Goal: Task Accomplishment & Management: Manage account settings

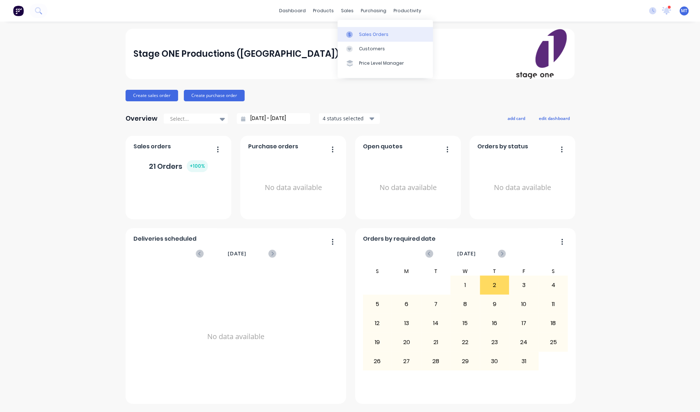
click at [369, 35] on div "Sales Orders" at bounding box center [373, 34] width 29 height 6
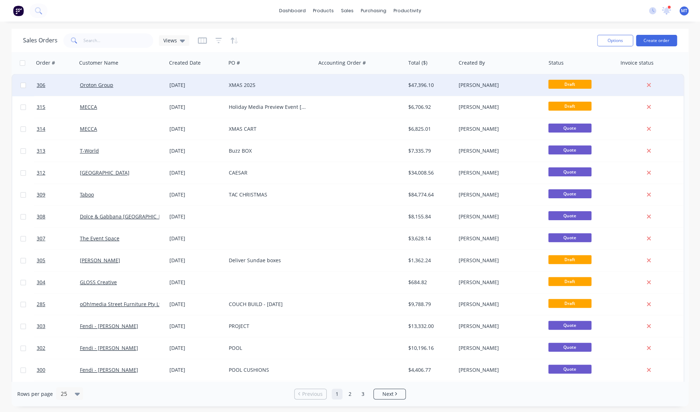
scroll to position [0, 0]
click at [252, 84] on div "XMAS 2025" at bounding box center [269, 84] width 80 height 7
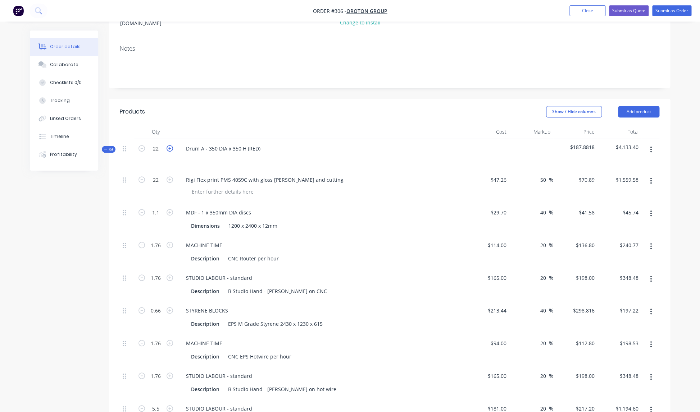
scroll to position [105, 0]
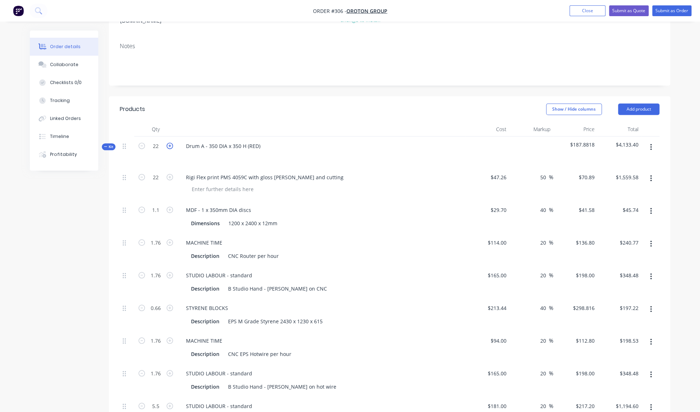
click at [170, 143] on icon "button" at bounding box center [169, 146] width 6 height 6
type input "23"
type input "1.15"
type input "1.84"
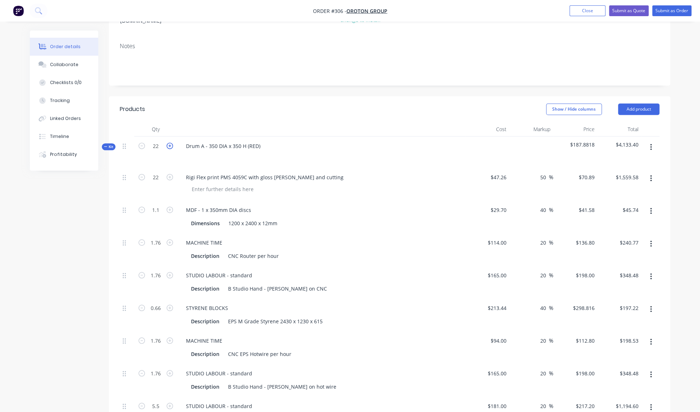
type input "1.84"
type input "0.69"
type input "1.84"
type input "5.75"
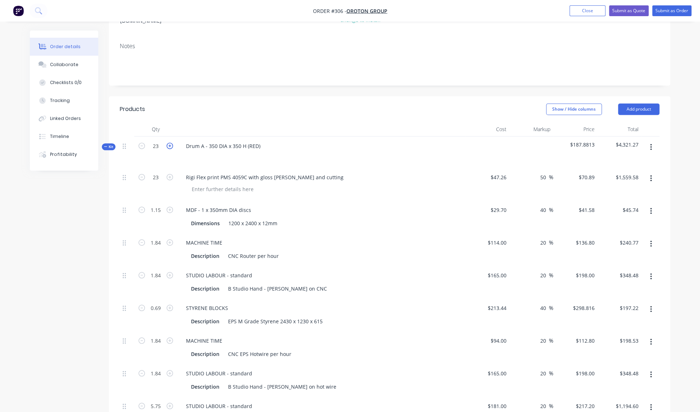
type input "$1,630.47"
type input "$47.82"
type input "$251.71"
type input "$364.32"
type input "$206.18"
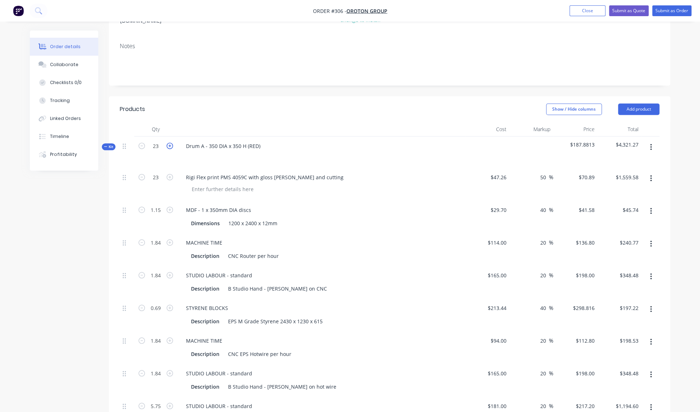
type input "$207.55"
type input "$364.32"
type input "$1,248.90"
click at [170, 143] on icon "button" at bounding box center [169, 146] width 6 height 6
type input "24"
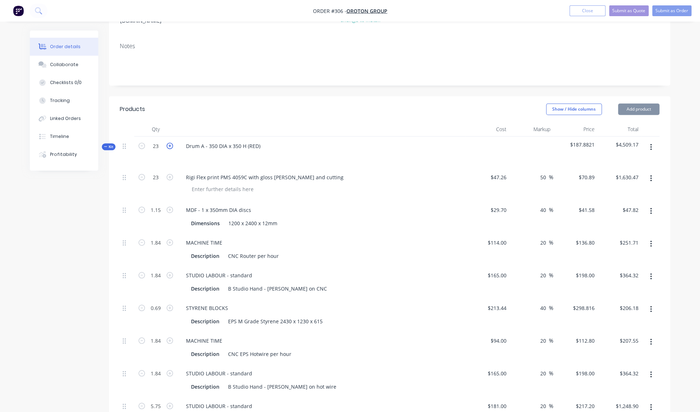
type input "24"
type input "1.2"
type input "1.92"
type input "0.72"
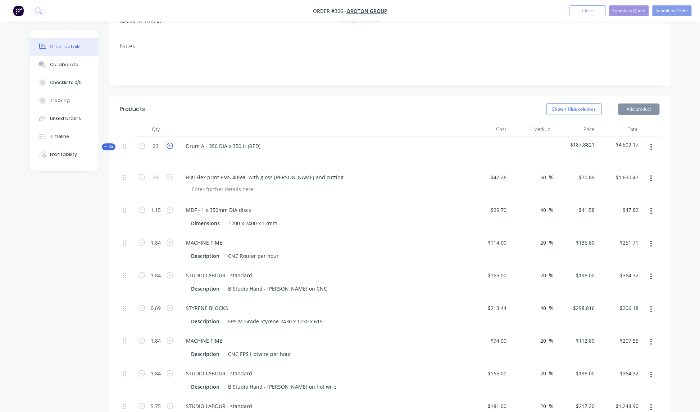
type input "1.92"
type input "6"
type input "$1,701.36"
type input "$49.90"
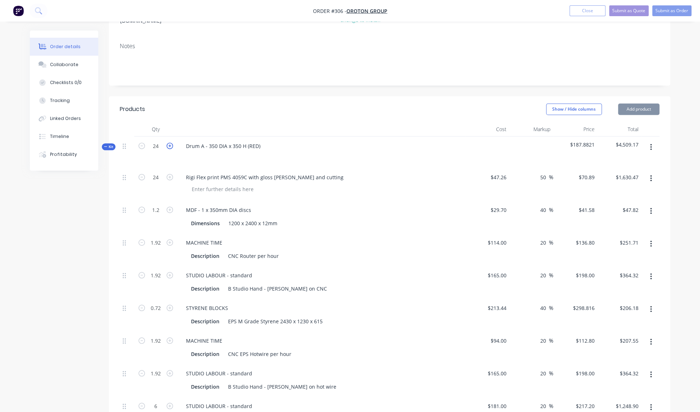
type input "$262.66"
type input "$380.16"
type input "$215.15"
type input "$216.58"
type input "$380.16"
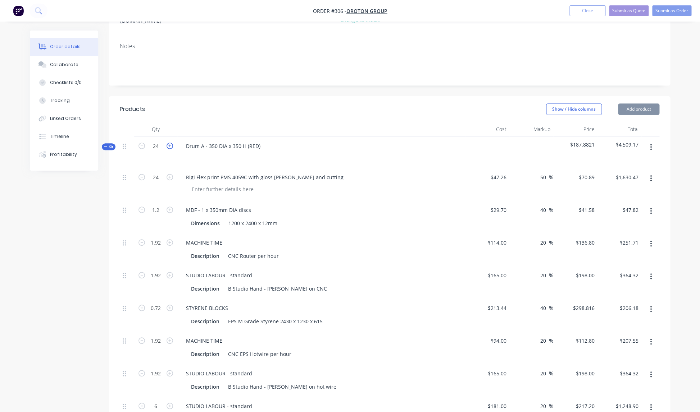
type input "$1,303.20"
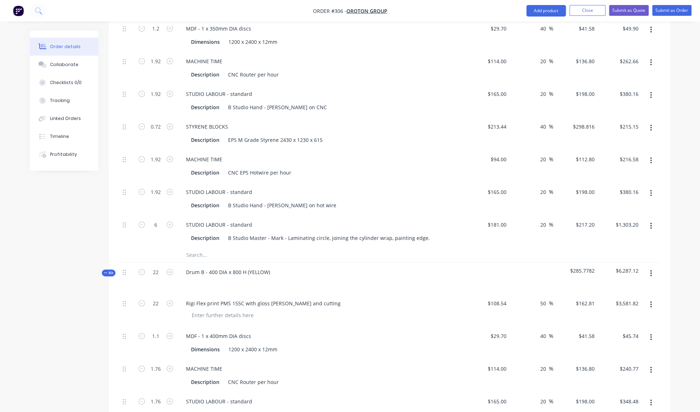
scroll to position [288, 0]
click at [171, 267] on icon "button" at bounding box center [169, 270] width 6 height 6
type input "23"
type input "1.15"
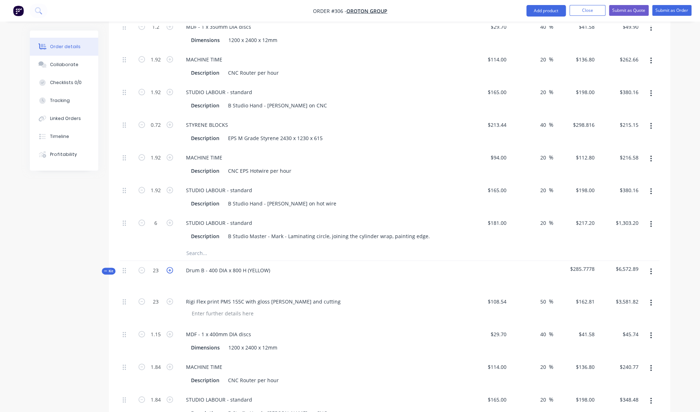
type input "1.84"
type input "1.15"
type input "1.84"
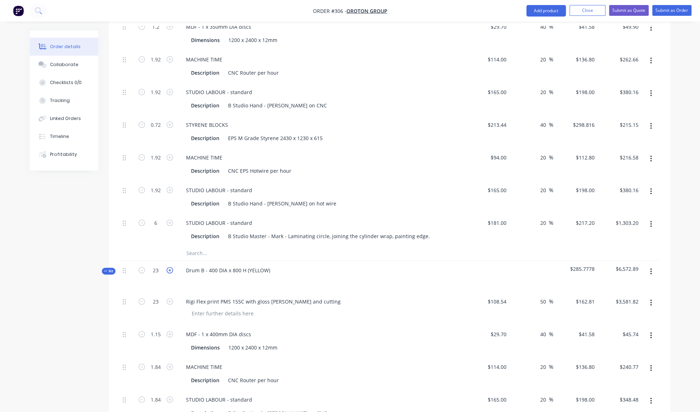
type input "5.75"
type input "$3,744.63"
type input "$47.82"
type input "$251.71"
type input "$364.32"
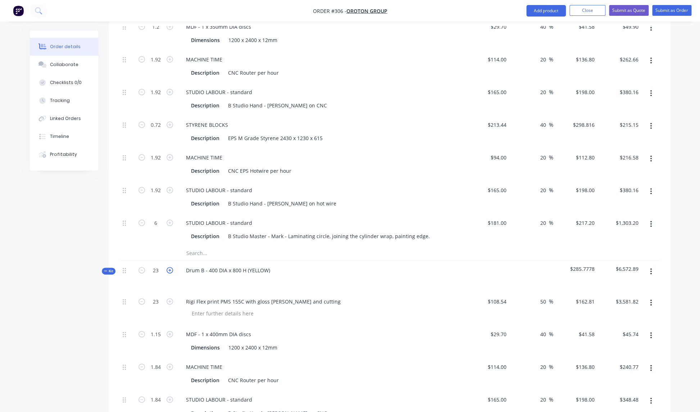
type input "$343.64"
type input "$207.55"
type input "$364.32"
type input "$1,248.90"
click at [170, 267] on icon "button" at bounding box center [169, 270] width 6 height 6
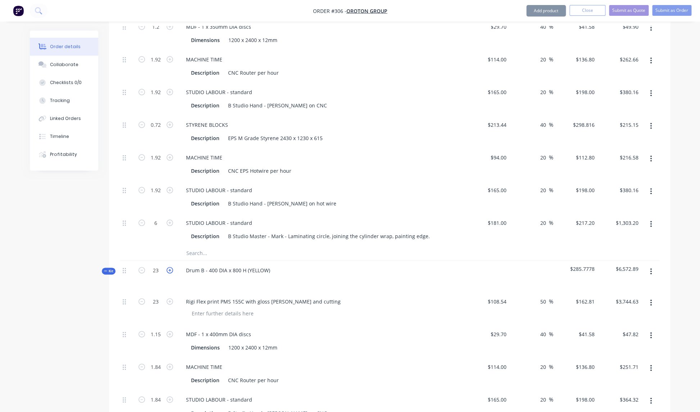
type input "24"
type input "1.2"
type input "1.92"
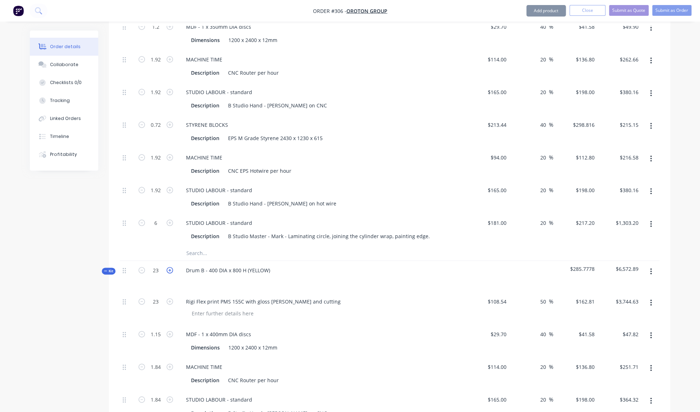
type input "1.2"
type input "1.92"
type input "6"
type input "$3,907.44"
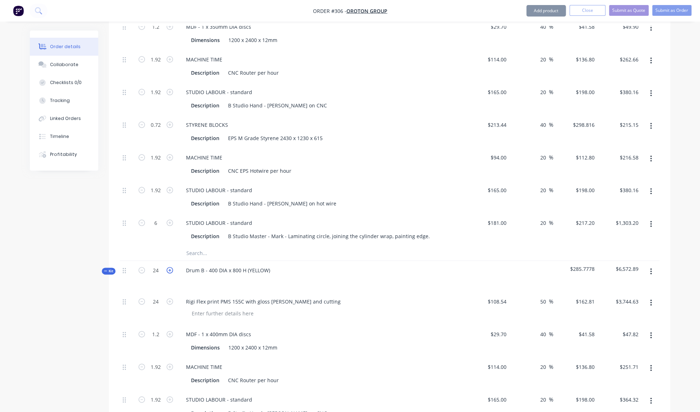
type input "$49.90"
type input "$262.66"
type input "$380.16"
type input "$358.58"
type input "$216.58"
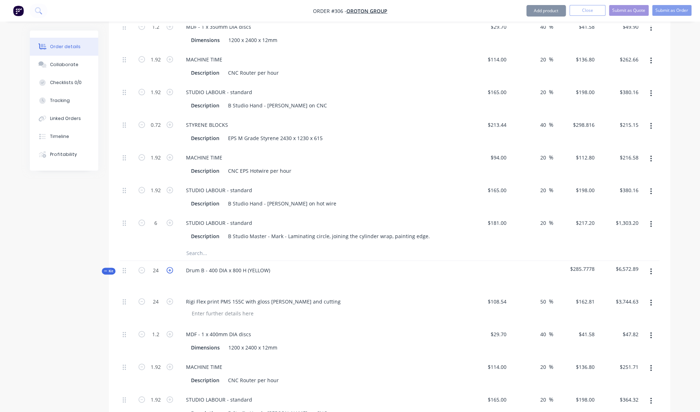
type input "$380.16"
type input "$1,303.20"
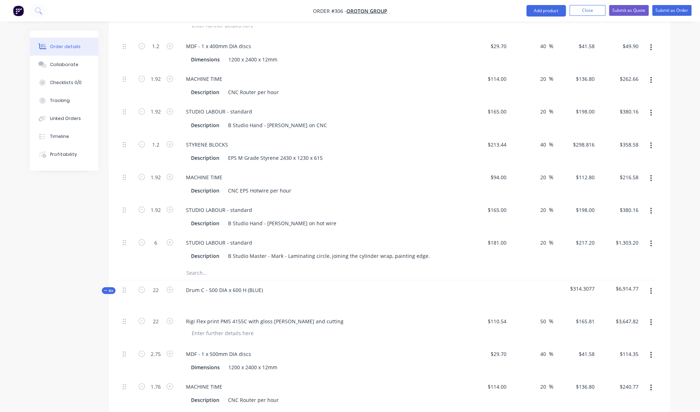
scroll to position [579, 0]
click at [170, 285] on icon "button" at bounding box center [169, 288] width 6 height 6
type input "23"
type input "2.875"
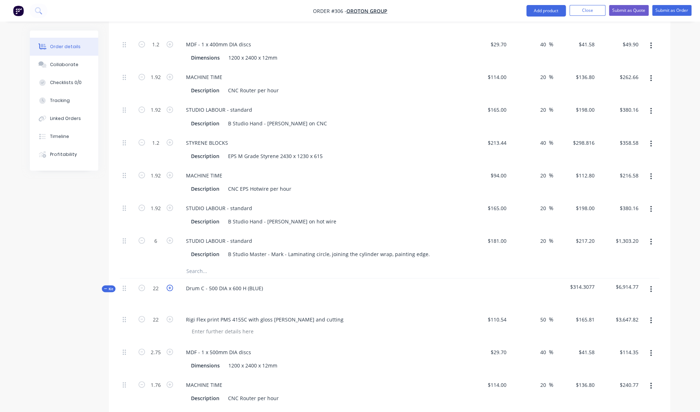
type input "1.84"
type input "2.875"
type input "1.84"
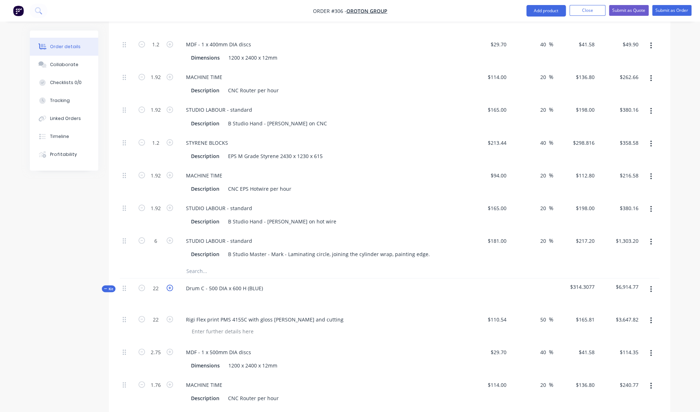
type input "5.75"
type input "$3,813.63"
type input "$119.54"
type input "$251.71"
type input "$364.32"
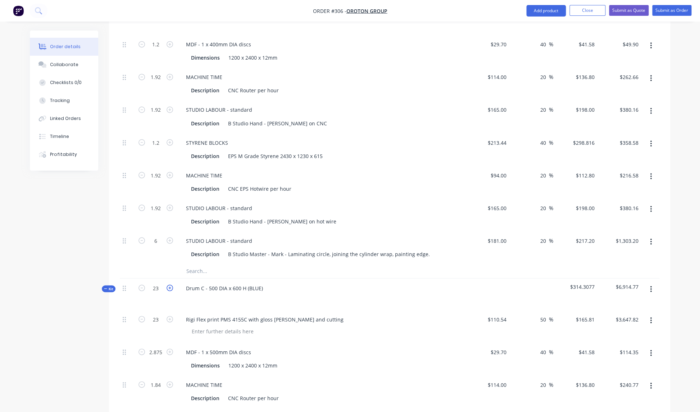
type input "$859.10"
type input "$207.55"
type input "$364.32"
type input "$1,248.90"
click at [170, 285] on icon "button" at bounding box center [169, 288] width 6 height 6
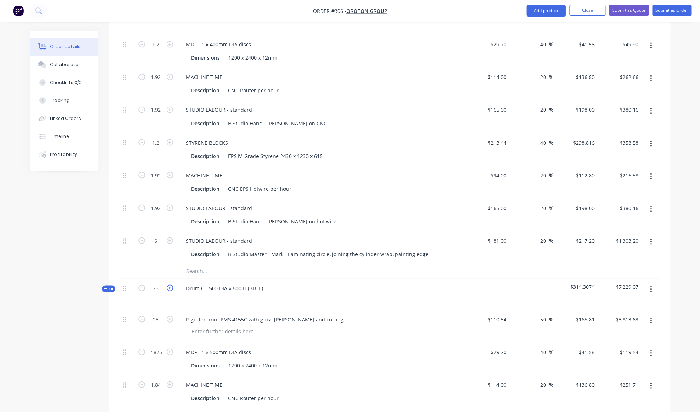
type input "24"
type input "$3,979.44"
type input "3"
type input "$124.74"
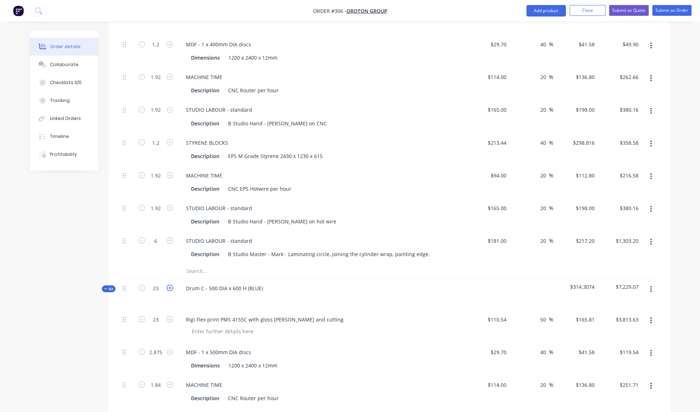
type input "1.92"
type input "$262.66"
type input "1.92"
type input "$380.16"
type input "3"
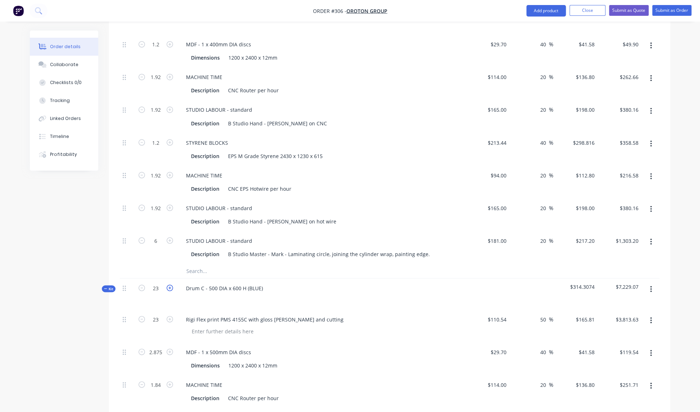
type input "$896.45"
type input "1.92"
type input "$216.58"
type input "1.92"
type input "$380.16"
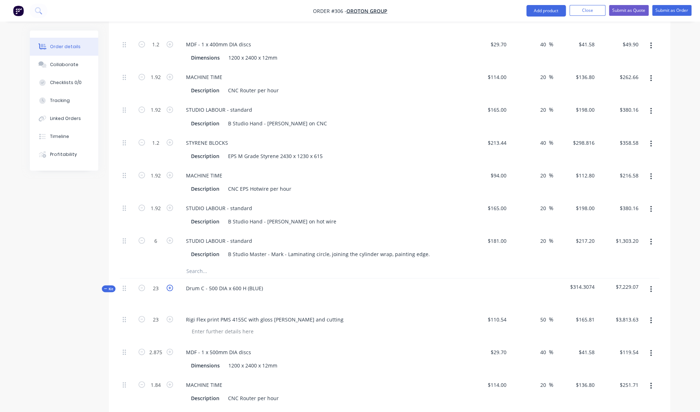
type input "6"
type input "$1,303.20"
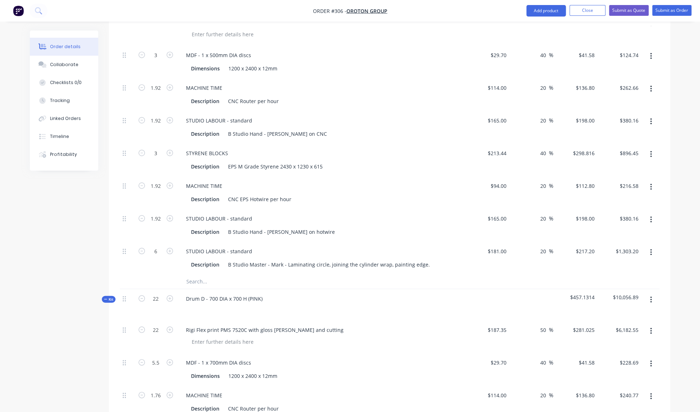
scroll to position [880, 0]
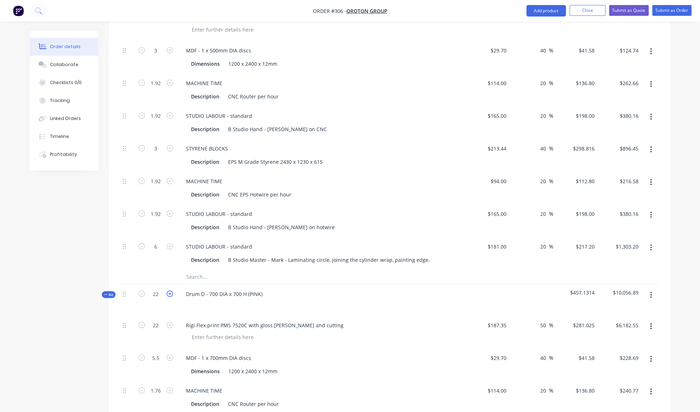
click at [170, 291] on icon "button" at bounding box center [169, 294] width 6 height 6
type input "23"
type input "5.75"
type input "1.84"
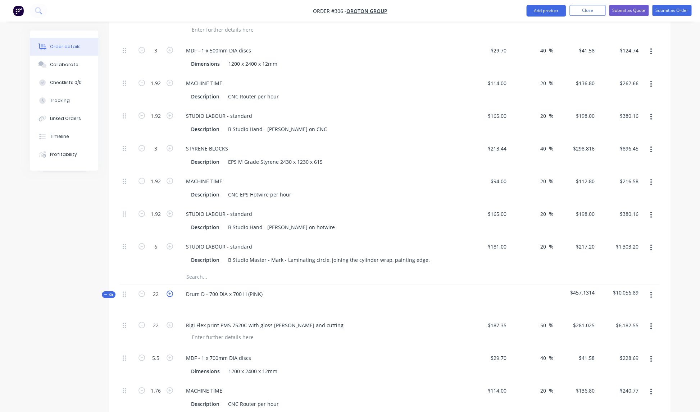
type input "1.84"
type input "4.6"
type input "1.84"
type input "5.75"
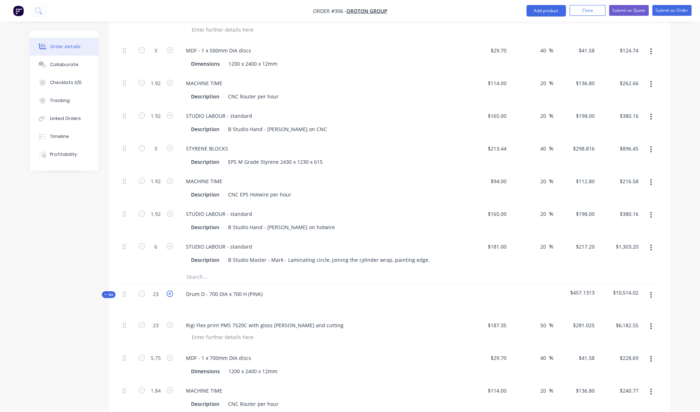
type input "$6,463.58"
type input "$239.09"
type input "$251.71"
type input "$364.32"
type input "$1,374.55"
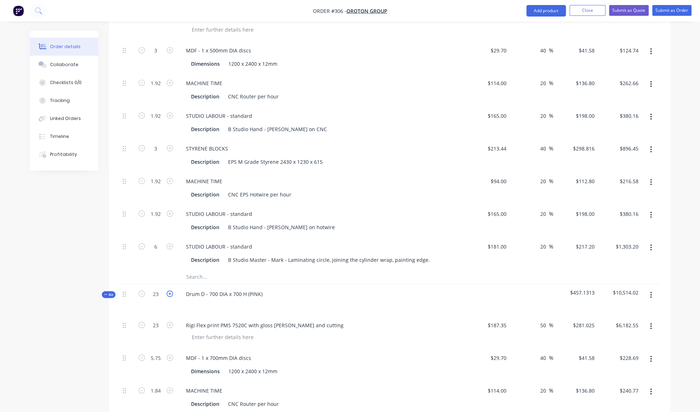
type input "$207.55"
type input "$364.32"
type input "$1,248.90"
click at [170, 291] on icon "button" at bounding box center [169, 294] width 6 height 6
type input "24"
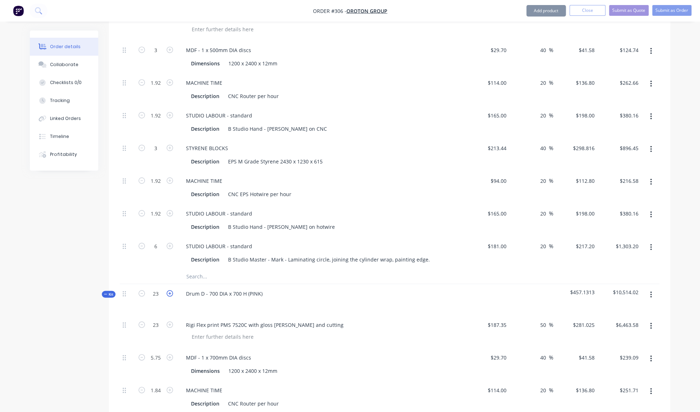
type input "24"
type input "6"
type input "1.92"
type input "4.8"
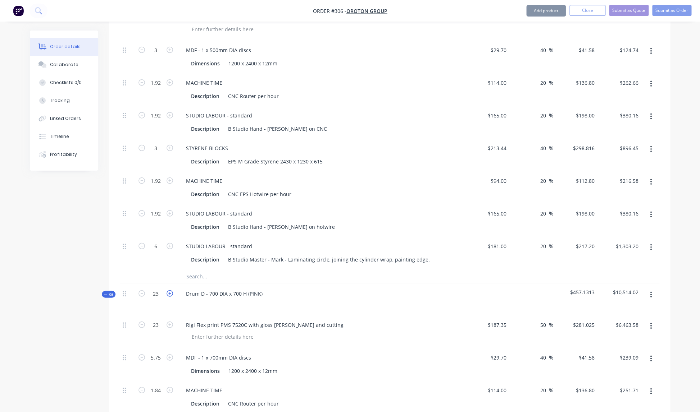
type input "1.92"
type input "6"
type input "$6,744.60"
type input "$249.48"
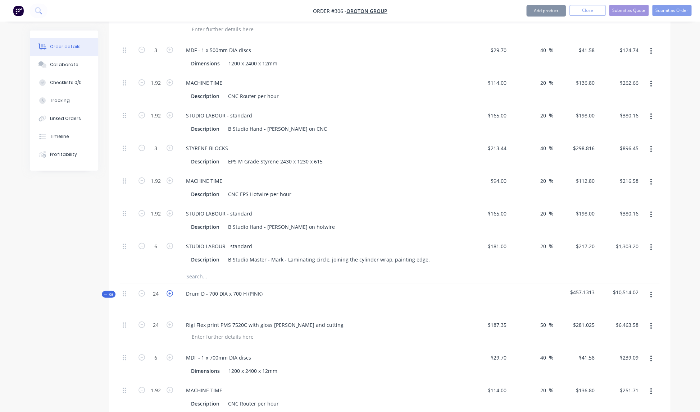
type input "$262.66"
type input "$380.16"
type input "$1,434.32"
type input "$216.58"
type input "$380.16"
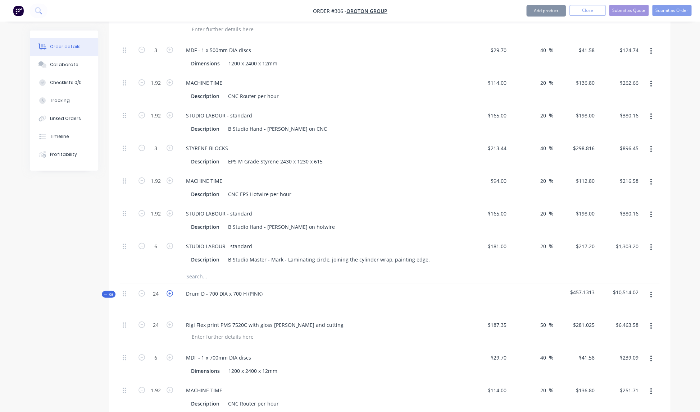
type input "$1,303.20"
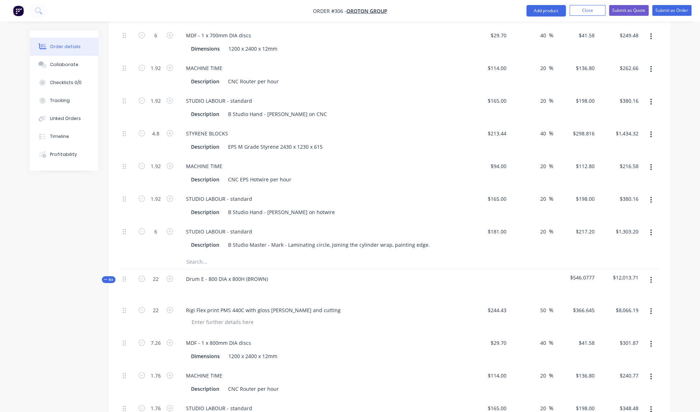
scroll to position [1215, 0]
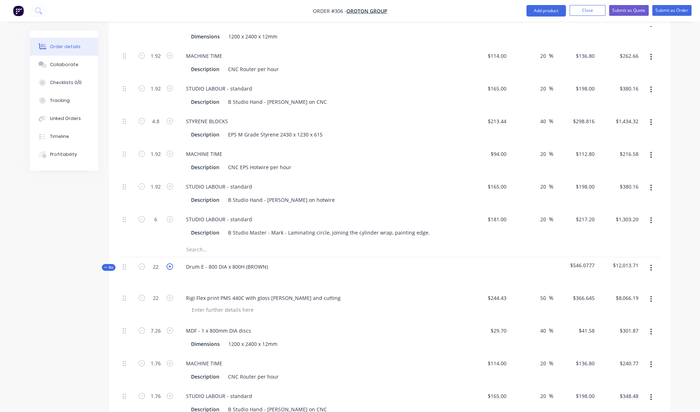
click at [169, 264] on icon "button" at bounding box center [169, 267] width 6 height 6
type input "23"
type input "7.59"
type input "1.84"
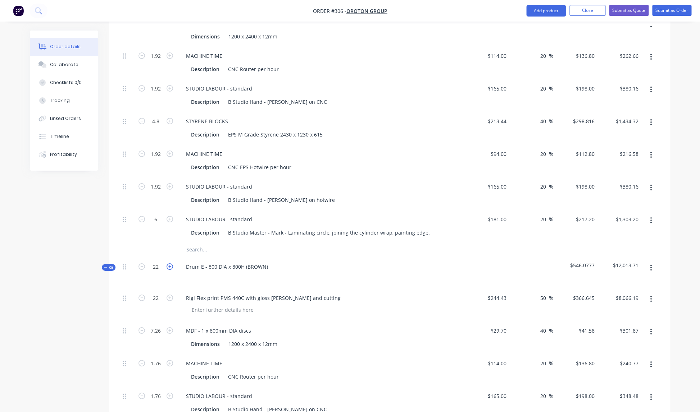
type input "1.84"
type input "4.6"
type input "1.84"
type input "5.75"
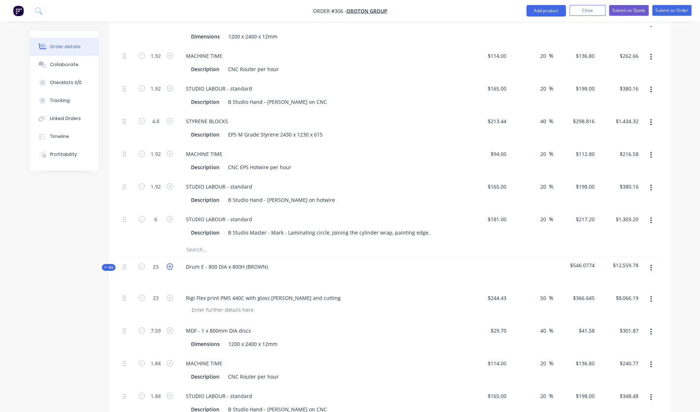
type input "$8,432.84"
type input "$315.59"
type input "$251.71"
type input "$364.32"
type input "$1,374.55"
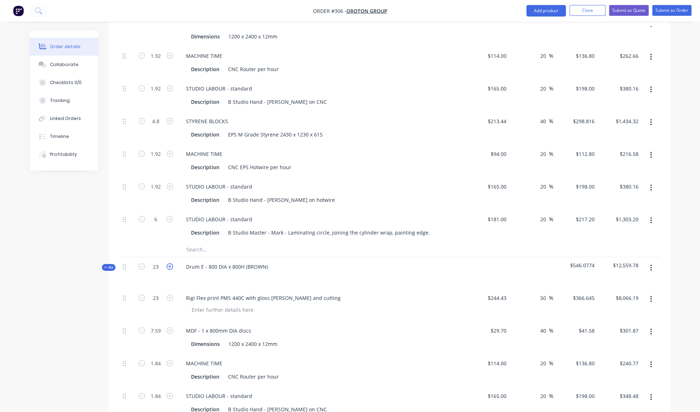
type input "$207.55"
type input "$364.32"
type input "$1,248.90"
click at [170, 264] on icon "button" at bounding box center [169, 267] width 6 height 6
type input "24"
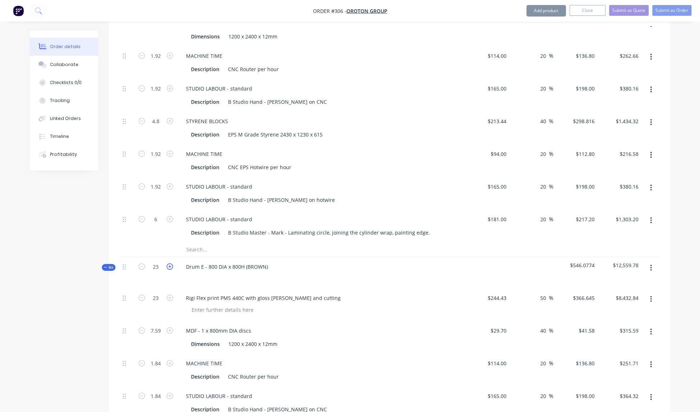
type input "24"
type input "7.92"
type input "1.92"
type input "4.8"
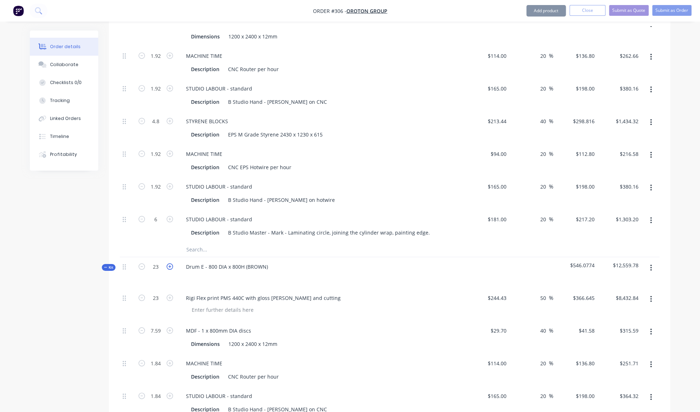
type input "1.92"
type input "6"
type input "$8,799.48"
type input "$329.31"
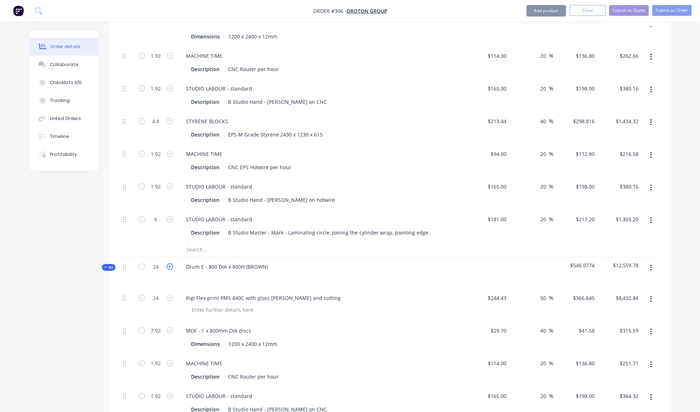
type input "$262.66"
type input "$380.16"
type input "$1,434.32"
type input "$216.58"
type input "$380.16"
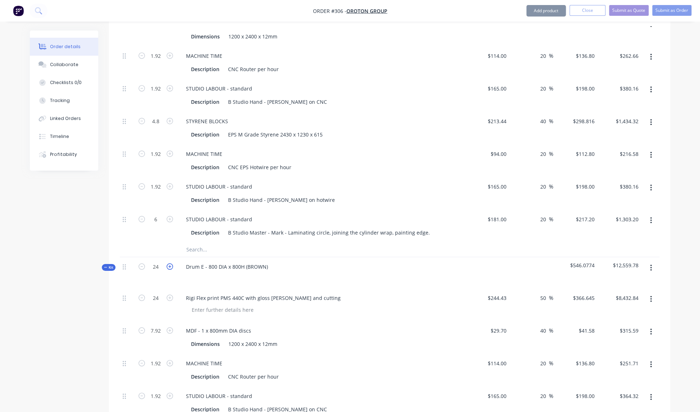
type input "$1,303.20"
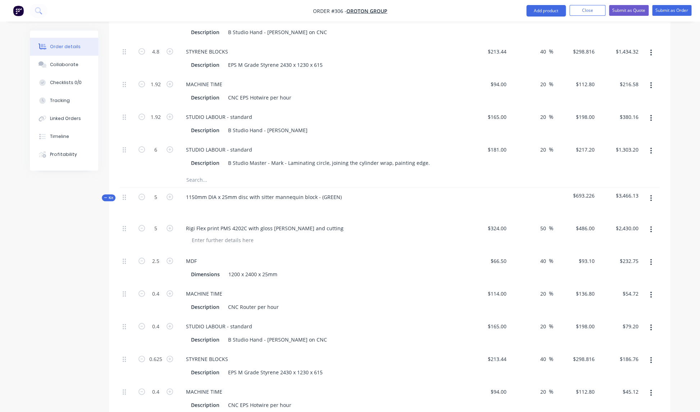
click at [379, 235] on div at bounding box center [324, 240] width 276 height 10
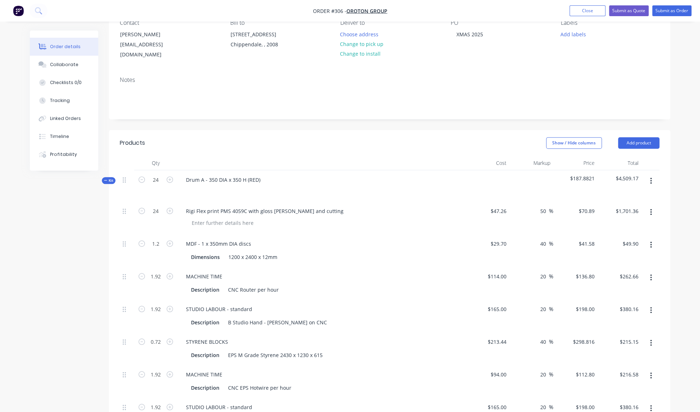
scroll to position [72, 0]
click at [546, 206] on input "50" at bounding box center [543, 211] width 9 height 10
type input "5"
type input "40"
click at [473, 217] on div "$47.26 $47.26" at bounding box center [487, 217] width 44 height 33
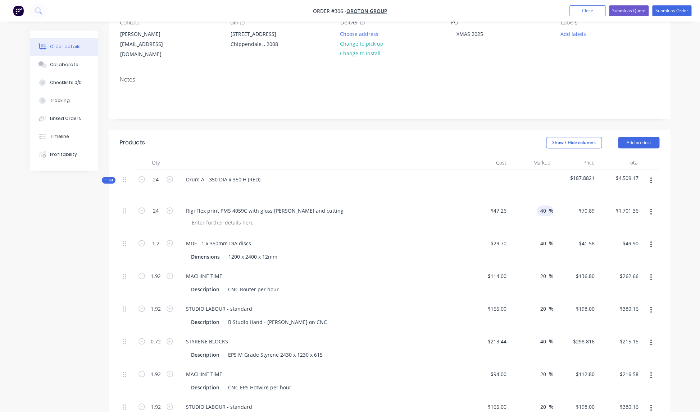
type input "$66.164"
type input "$1,587.94"
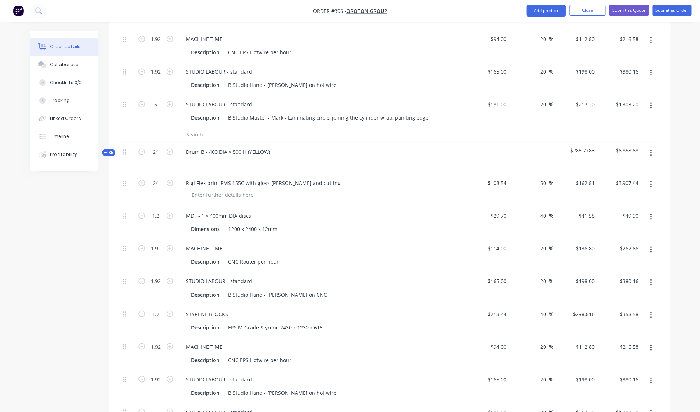
scroll to position [410, 0]
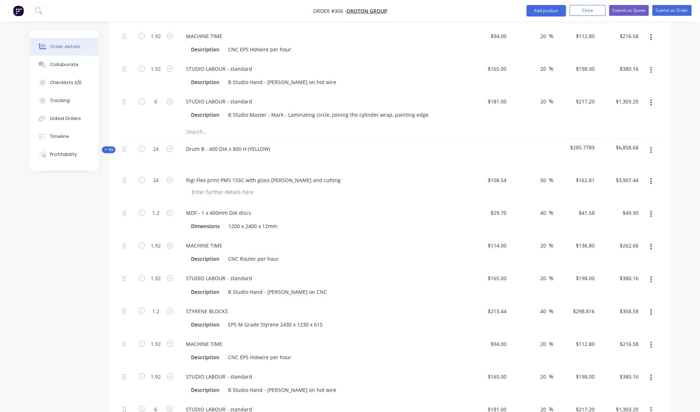
drag, startPoint x: 550, startPoint y: 173, endPoint x: 554, endPoint y: 173, distance: 4.0
click at [550, 176] on span "%" at bounding box center [551, 180] width 4 height 8
type input "5"
type input "40"
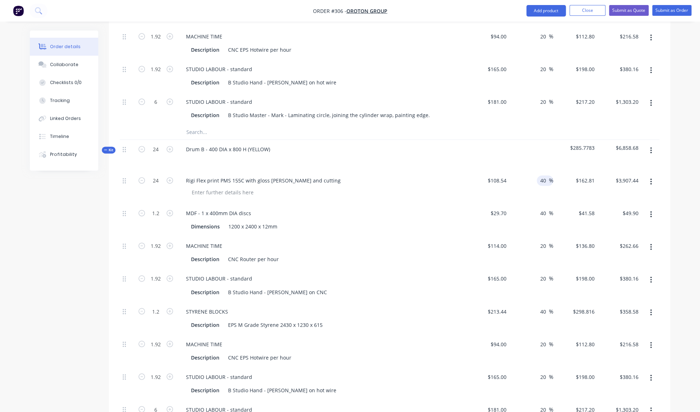
type input "$151.956"
type input "$3,646.94"
click at [445, 171] on div "Rigi Flex print PMS 155C with gloss [PERSON_NAME] and cutting" at bounding box center [321, 187] width 288 height 33
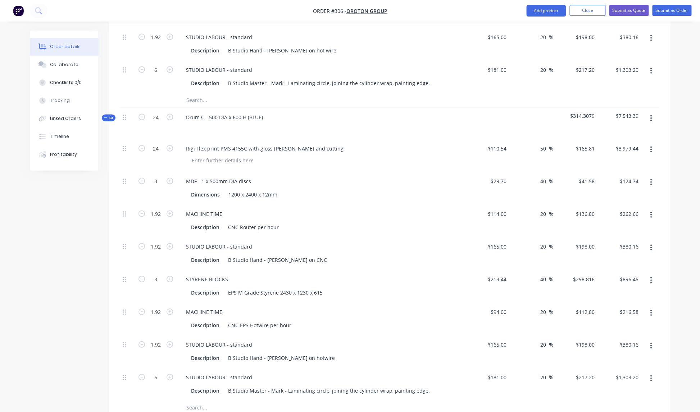
scroll to position [750, 0]
click at [546, 143] on input "50" at bounding box center [543, 148] width 9 height 10
type input "5"
type input "40"
type input "$154.756"
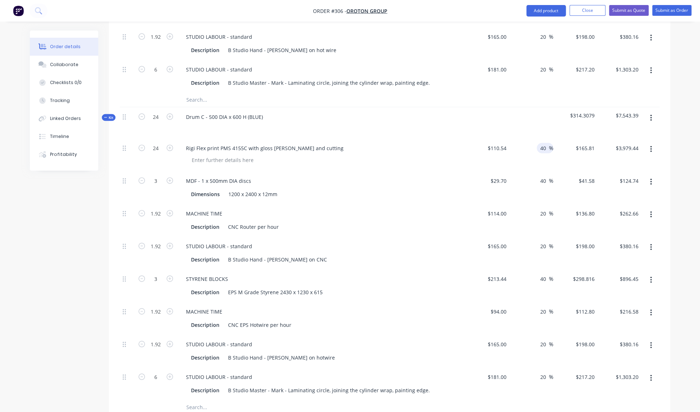
type input "$3,714.14"
click at [441, 176] on div "MDF - 1 x 500mm DIA discs" at bounding box center [321, 181] width 282 height 10
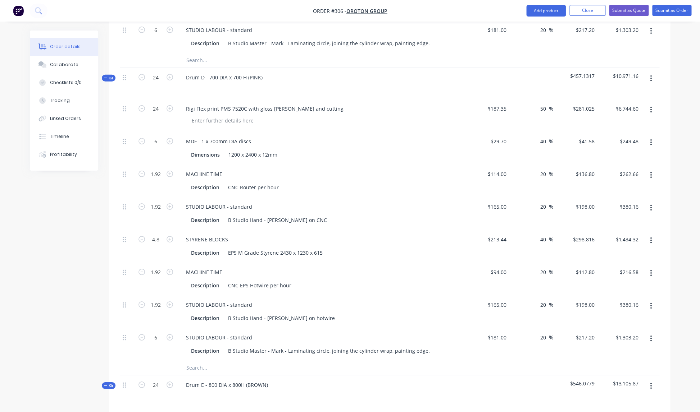
scroll to position [1105, 0]
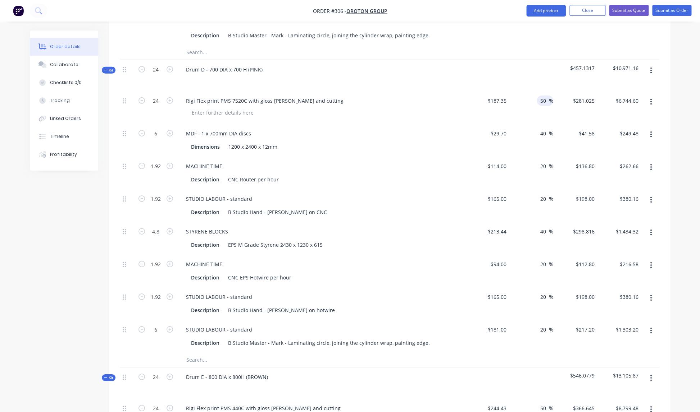
click at [548, 96] on input "50" at bounding box center [543, 101] width 9 height 10
type input "5"
type input "40"
type input "$262.29"
type input "$6,294.96"
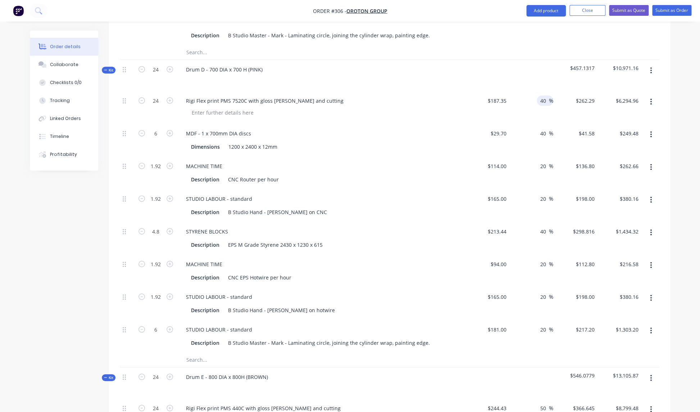
click at [437, 124] on div "MDF - 1 x 700mm DIA discs Dimensions 1200 x 2400 x 12mm" at bounding box center [321, 140] width 288 height 33
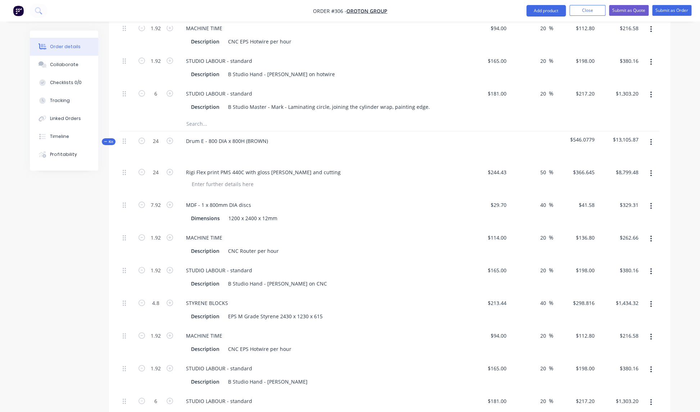
scroll to position [1348, 0]
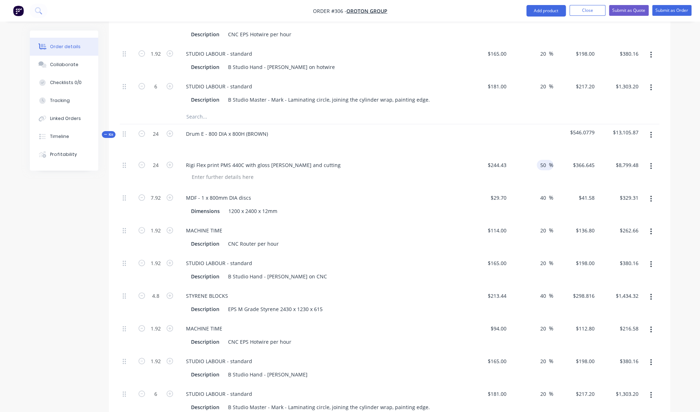
click at [545, 160] on input "50" at bounding box center [543, 165] width 9 height 10
type input "5"
type input "40"
click at [463, 188] on div "MDF - 1 x 800mm DIA discs Dimensions 1200 x 2400 x 12mm" at bounding box center [321, 204] width 288 height 33
type input "$342.202"
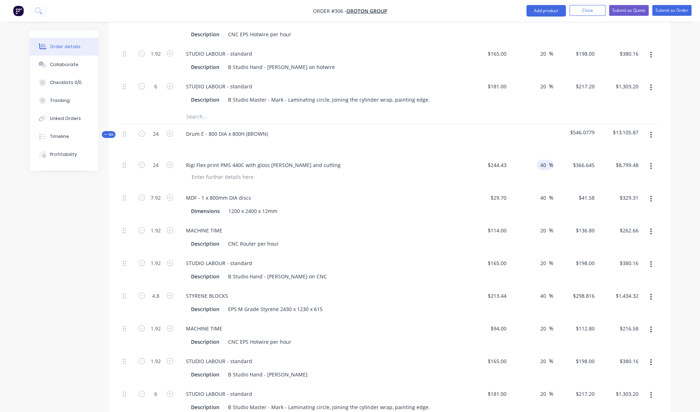
type input "$8,212.85"
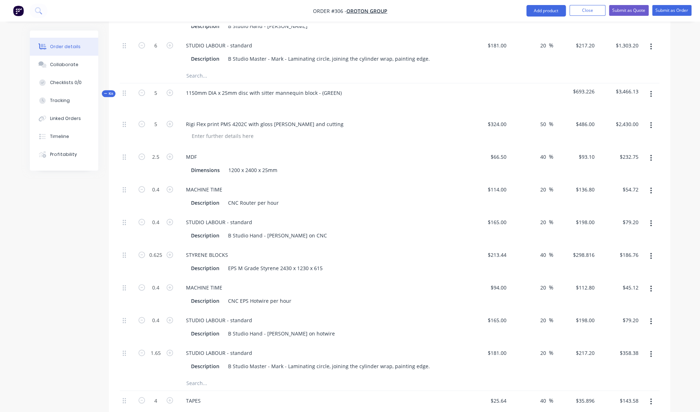
scroll to position [1695, 0]
click at [546, 121] on input "50" at bounding box center [543, 126] width 9 height 10
type input "5"
type input "40"
type input "$453.60"
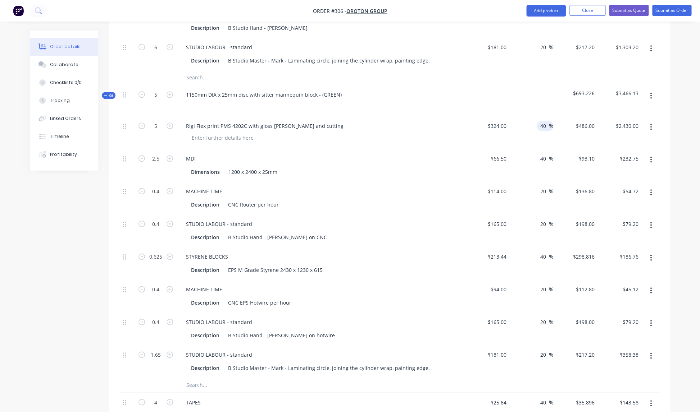
type input "$2,268.00"
click at [452, 165] on div "Dimensions 1200 x 2400 x 25mm" at bounding box center [321, 171] width 282 height 12
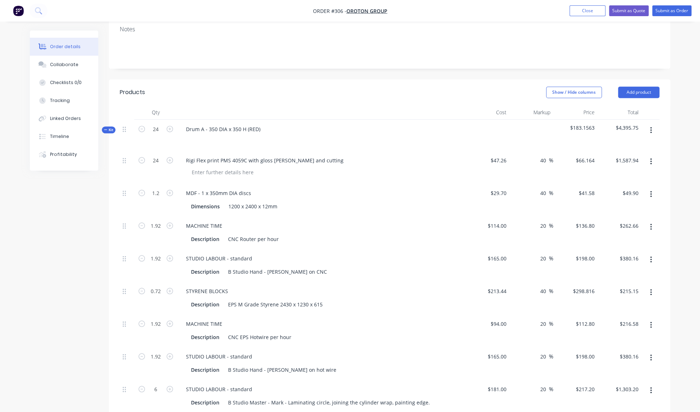
scroll to position [125, 0]
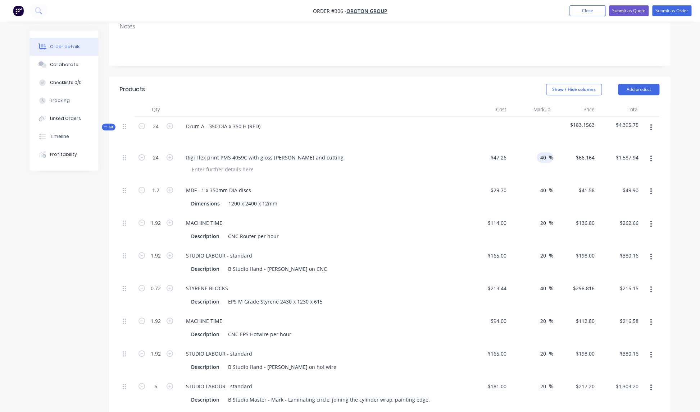
click at [546, 152] on input "40" at bounding box center [543, 157] width 9 height 10
type input "4"
type input "50"
click at [444, 164] on div at bounding box center [324, 169] width 276 height 10
type input "$70.89"
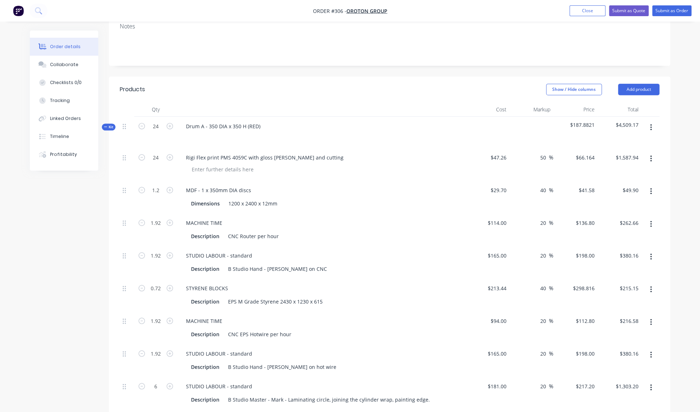
type input "$1,701.36"
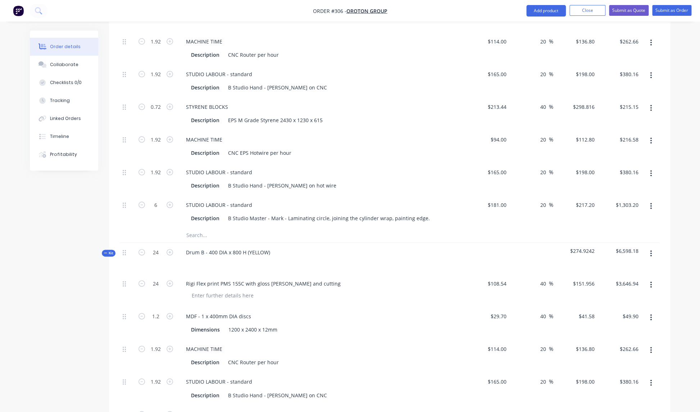
scroll to position [308, 0]
drag, startPoint x: 546, startPoint y: 275, endPoint x: 563, endPoint y: 275, distance: 17.6
click at [546, 277] on input "40" at bounding box center [543, 282] width 9 height 10
type input "4"
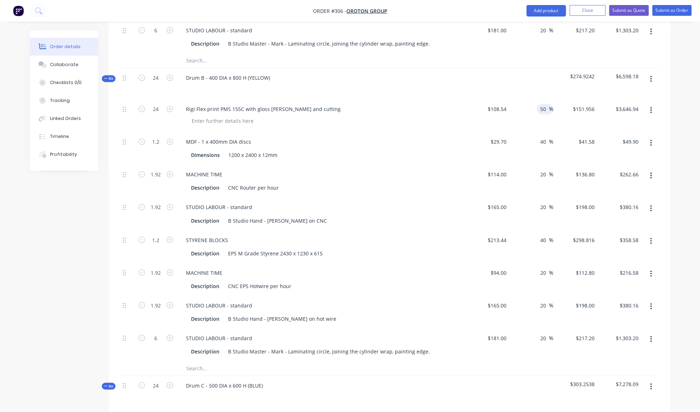
type input "50"
click at [467, 233] on div "$213.44 $213.44" at bounding box center [487, 246] width 44 height 33
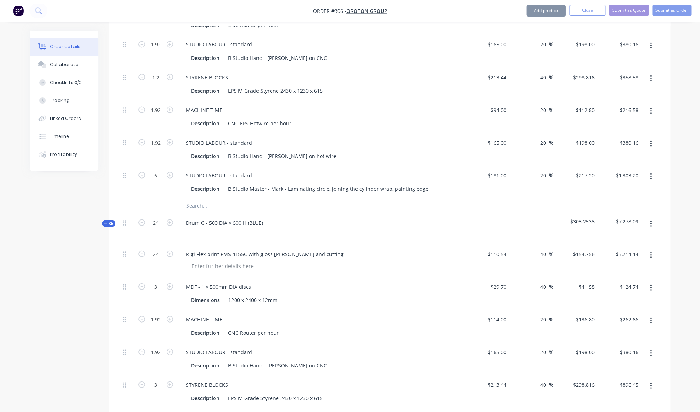
scroll to position [649, 0]
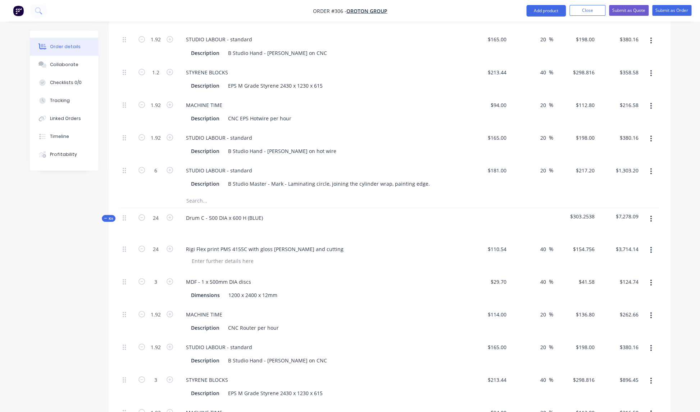
drag, startPoint x: 545, startPoint y: 241, endPoint x: 554, endPoint y: 241, distance: 8.6
click at [546, 244] on input "40" at bounding box center [543, 249] width 9 height 10
click at [431, 240] on div "Rigi Flex print PMS 4155C with gloss [PERSON_NAME] and cutting" at bounding box center [321, 256] width 288 height 33
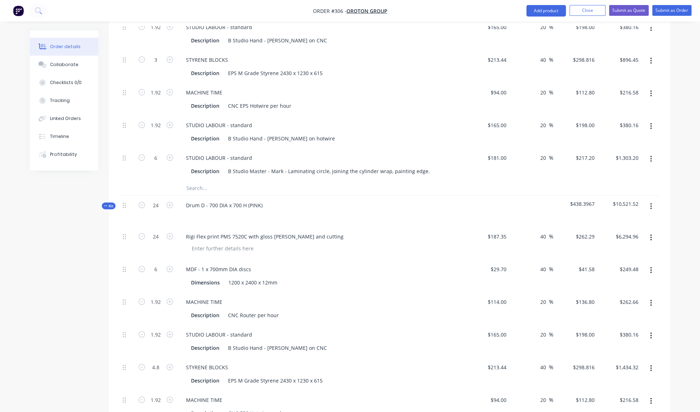
scroll to position [970, 0]
drag, startPoint x: 546, startPoint y: 229, endPoint x: 556, endPoint y: 229, distance: 9.7
click at [546, 230] on input "40" at bounding box center [543, 235] width 9 height 10
click at [447, 233] on div "Rigi Flex print PMS 7520C with gloss [PERSON_NAME] and cutting" at bounding box center [321, 242] width 288 height 33
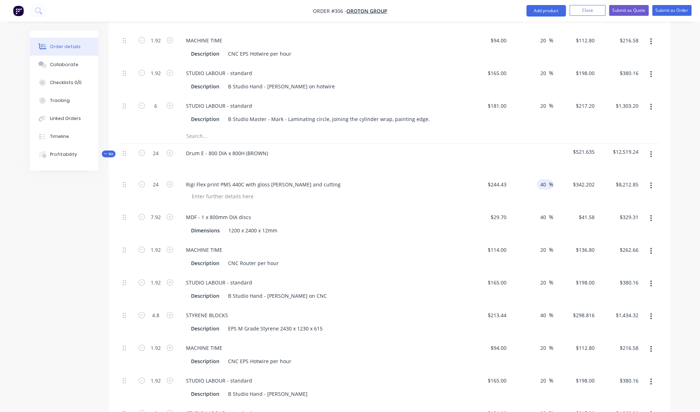
scroll to position [1332, 0]
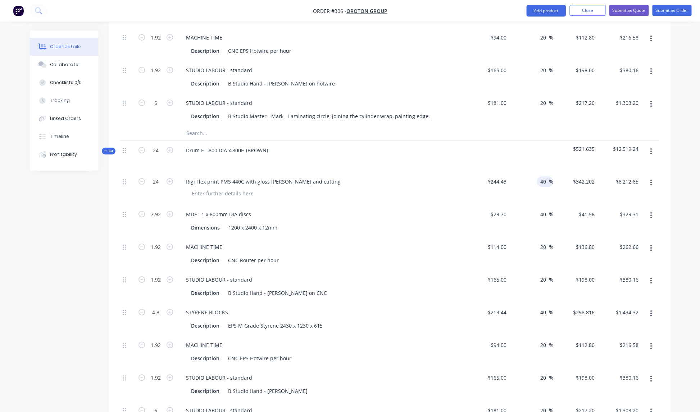
click at [546, 177] on input "40" at bounding box center [543, 182] width 9 height 10
click at [462, 193] on div "Rigi Flex print PMS 440C with gloss [PERSON_NAME] and cutting" at bounding box center [321, 188] width 288 height 33
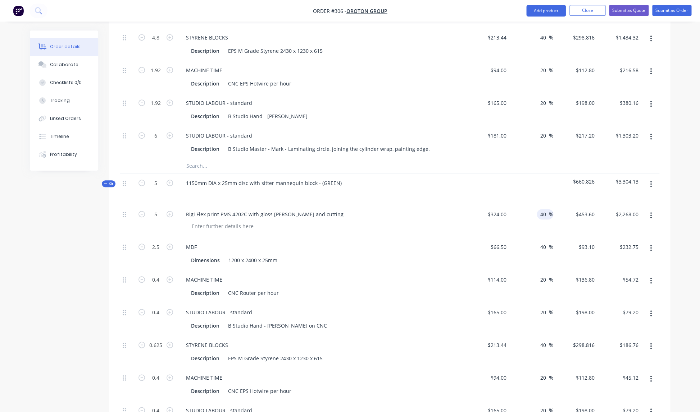
scroll to position [1609, 0]
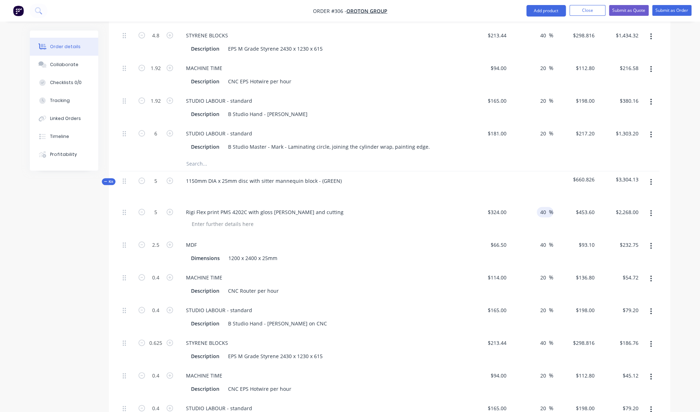
drag, startPoint x: 545, startPoint y: 204, endPoint x: 550, endPoint y: 204, distance: 5.4
click at [545, 207] on input "40" at bounding box center [543, 212] width 9 height 10
click at [468, 209] on div "$324.00 $324.00" at bounding box center [487, 219] width 44 height 33
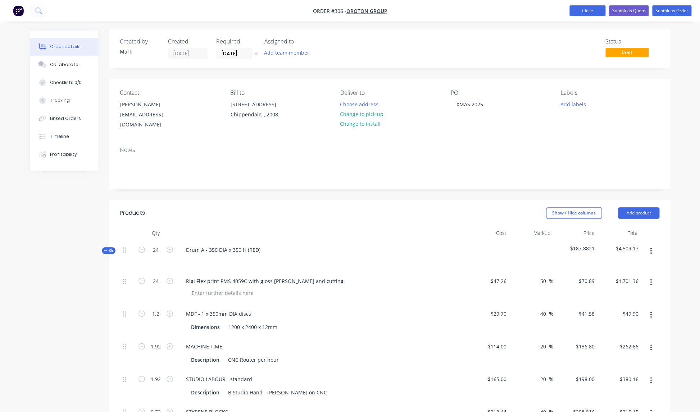
scroll to position [0, 0]
click at [588, 10] on button "Close" at bounding box center [587, 10] width 36 height 11
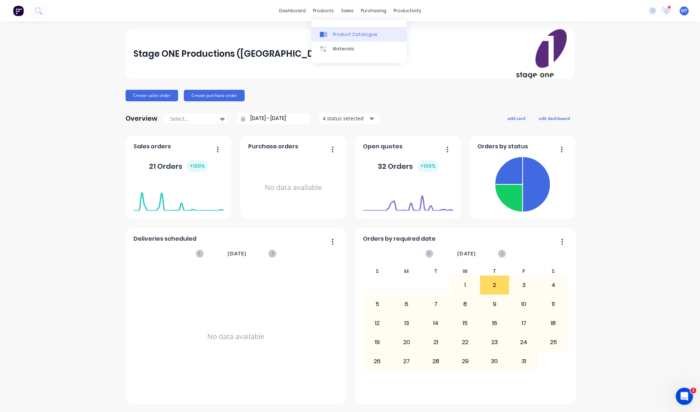
click at [343, 35] on div "Product Catalogue" at bounding box center [355, 34] width 45 height 6
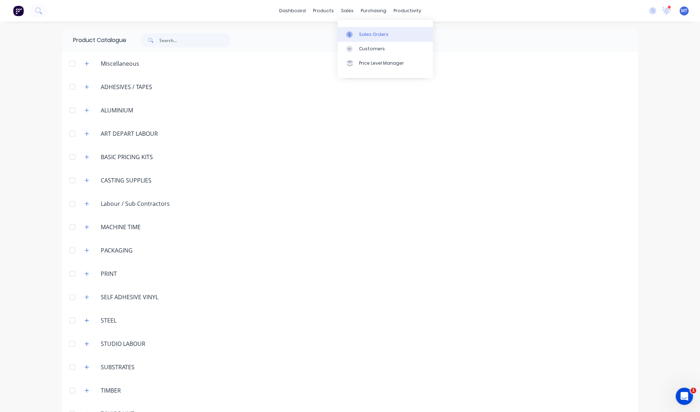
click at [368, 37] on div "Sales Orders" at bounding box center [373, 34] width 29 height 6
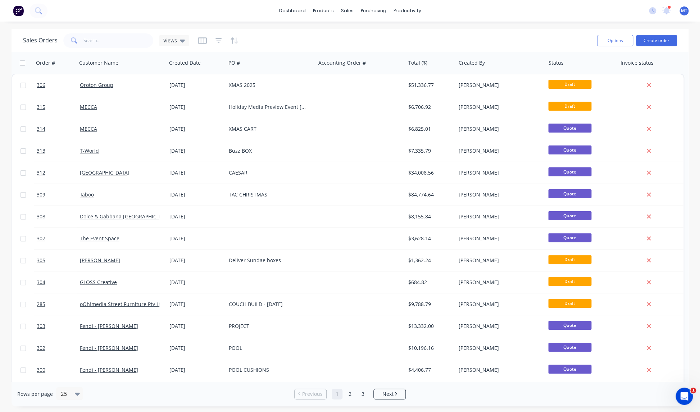
click at [248, 107] on div "Holiday Media Preview Event [GEOGRAPHIC_DATA]" at bounding box center [269, 107] width 80 height 7
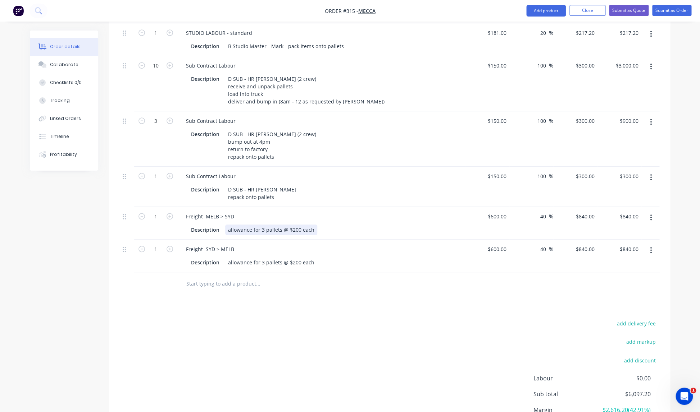
scroll to position [250, 0]
click at [313, 224] on div "allowance for 3 pallets @ $200 each" at bounding box center [271, 229] width 92 height 10
click at [264, 224] on div "allowance for 3 pallets @ $200 each" at bounding box center [271, 229] width 92 height 10
drag, startPoint x: 227, startPoint y: 234, endPoint x: 322, endPoint y: 236, distance: 95.3
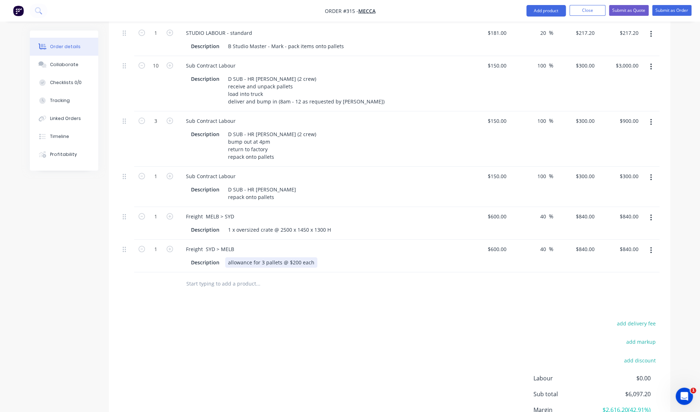
click at [317, 257] on div "allowance for 3 pallets @ $200 each" at bounding box center [271, 262] width 92 height 10
drag, startPoint x: 329, startPoint y: 293, endPoint x: 303, endPoint y: 264, distance: 38.7
click at [321, 284] on div "Products Show / Hide columns Add product Qty Cost Markup Price Total 1 STUDIO L…" at bounding box center [389, 225] width 561 height 485
drag, startPoint x: 227, startPoint y: 200, endPoint x: 320, endPoint y: 202, distance: 92.4
click at [334, 225] on div "1 x oversized crate @ 2500 x 1450 x 1300 H" at bounding box center [279, 230] width 109 height 10
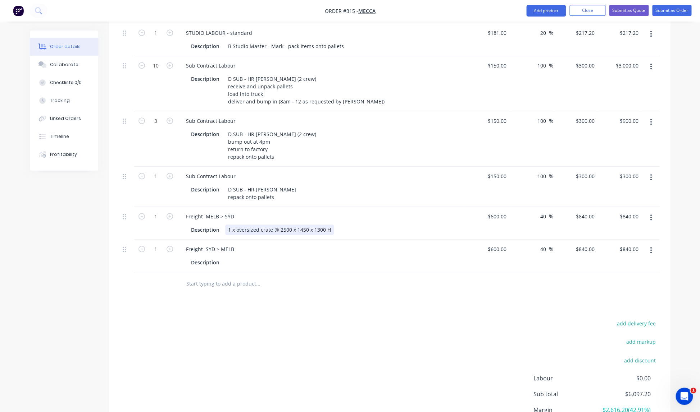
copy div "1 x oversized crate @ 2500 x 1450 x 1300 H"
click at [227, 257] on div at bounding box center [230, 262] width 11 height 10
click at [398, 273] on div "Products Show / Hide columns Add product Qty Cost Markup Price Total 1 STUDIO L…" at bounding box center [389, 225] width 561 height 485
type input "600"
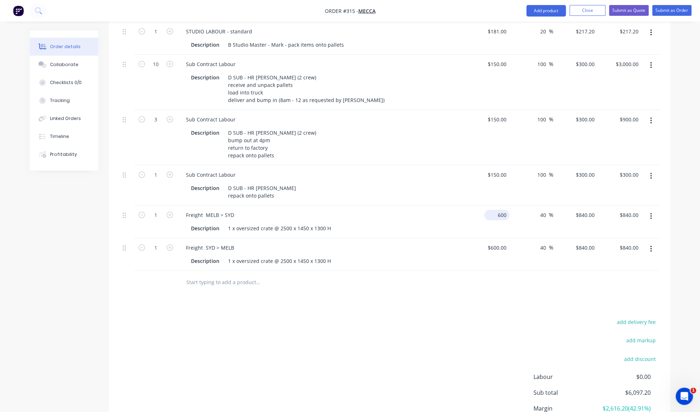
click at [506, 210] on input "600" at bounding box center [498, 215] width 22 height 10
type input "$751.10"
type input "$1,051.54"
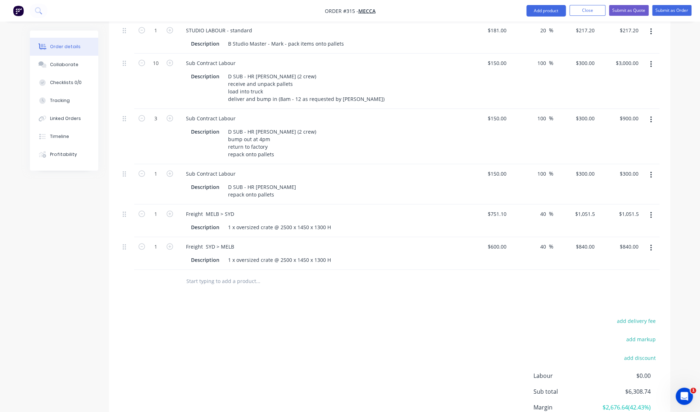
click at [466, 237] on div "$600.00 $600.00" at bounding box center [487, 253] width 44 height 33
type input "600"
click at [506, 242] on input "600" at bounding box center [503, 247] width 12 height 10
type input "$751.10"
type input "$1,051.54"
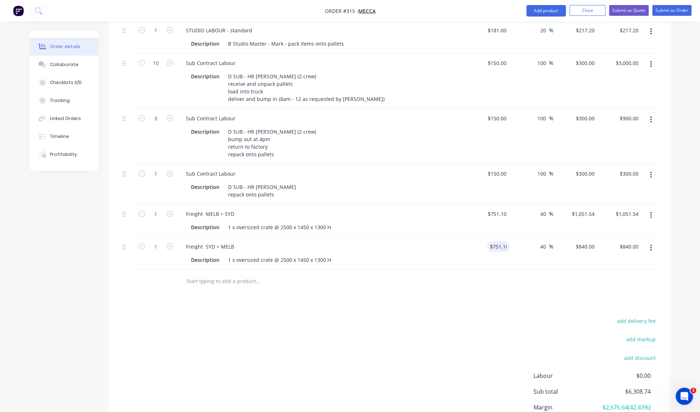
type input "$1,051.54"
click at [469, 270] on div at bounding box center [389, 281] width 539 height 23
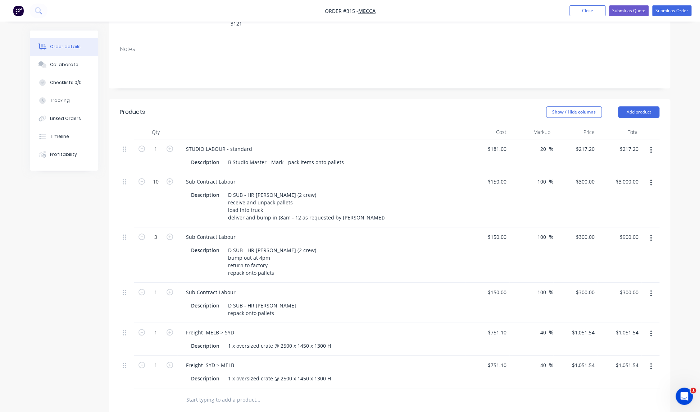
scroll to position [132, 0]
click at [587, 10] on button "Close" at bounding box center [587, 10] width 36 height 11
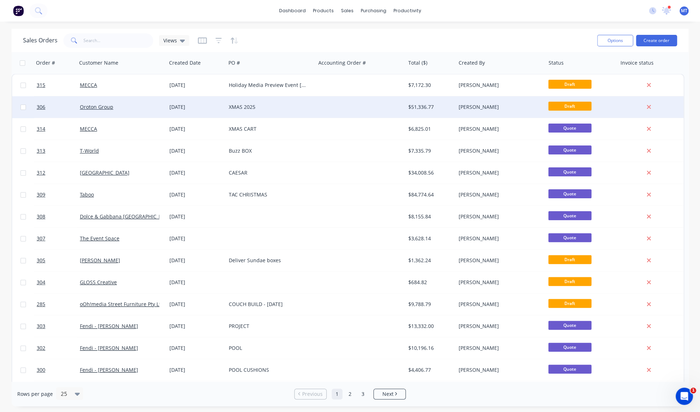
scroll to position [1, 0]
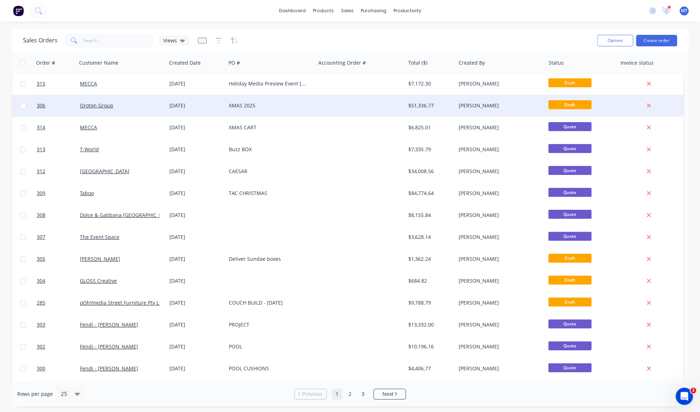
click at [266, 109] on div "XMAS 2025" at bounding box center [269, 105] width 80 height 7
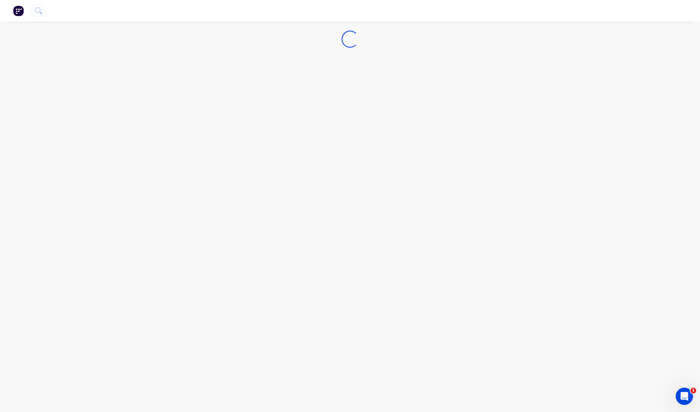
click at [266, 109] on div "Loading..." at bounding box center [350, 206] width 700 height 412
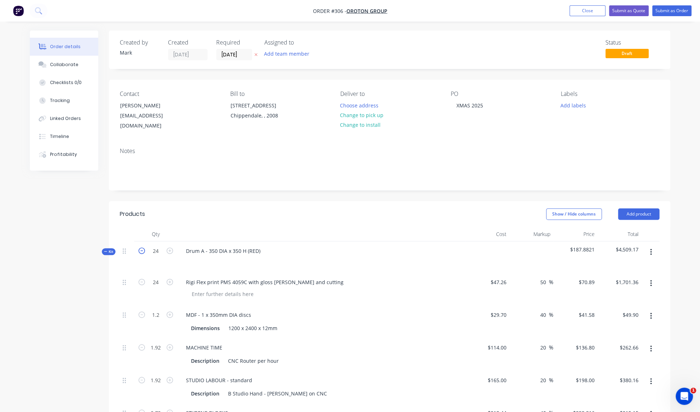
click at [142, 248] on icon "button" at bounding box center [141, 251] width 6 height 6
type input "23"
type input "1.15"
type input "1.84"
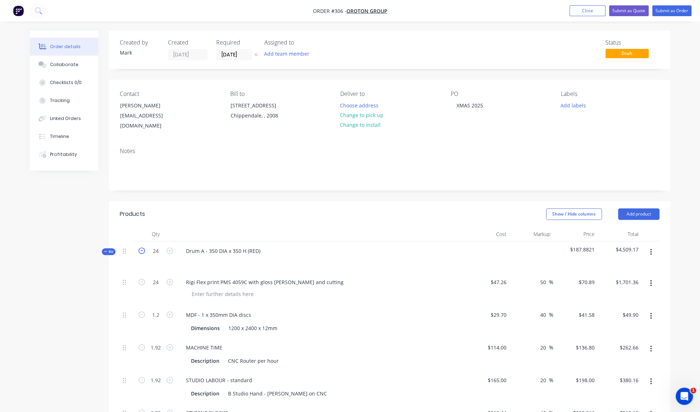
type input "1.84"
type input "0.69"
type input "1.84"
type input "5.75"
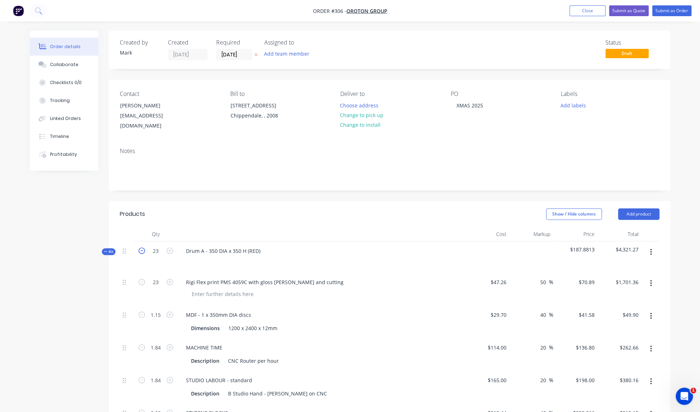
type input "$1,630.47"
type input "$47.82"
type input "$251.71"
type input "$364.32"
type input "$206.18"
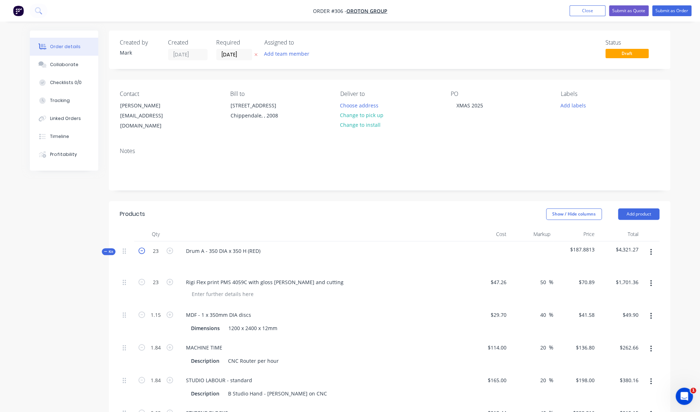
type input "$207.55"
type input "$364.32"
type input "$1,248.90"
click at [142, 248] on icon "button" at bounding box center [141, 251] width 6 height 6
type input "22"
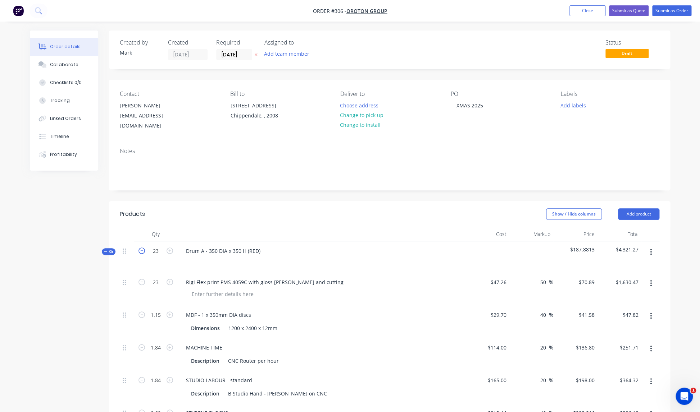
type input "22"
type input "1.1"
type input "1.76"
type input "0.66"
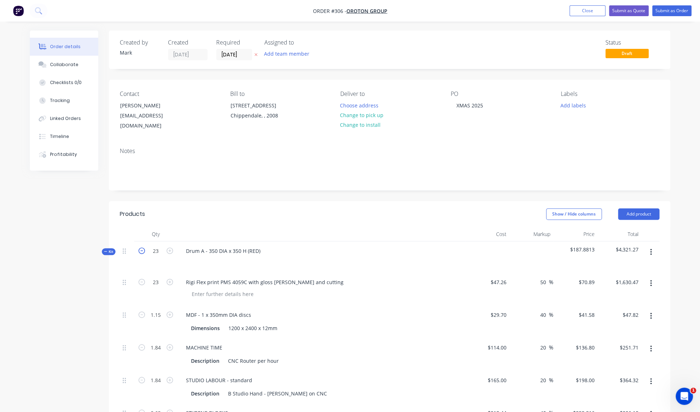
type input "1.76"
type input "5.5"
type input "$1,559.58"
type input "$45.74"
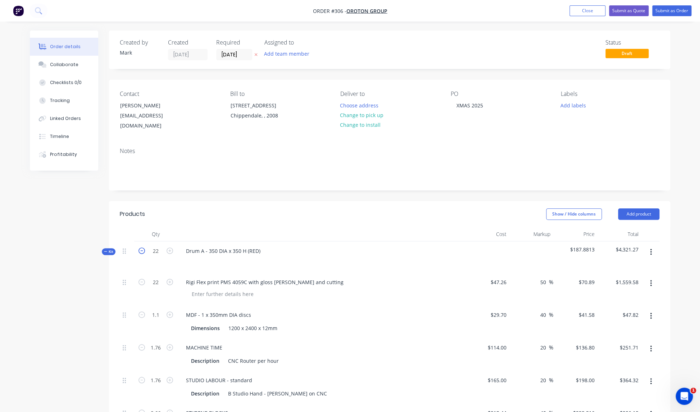
type input "$240.77"
type input "$348.48"
type input "$197.22"
type input "$198.53"
type input "$348.48"
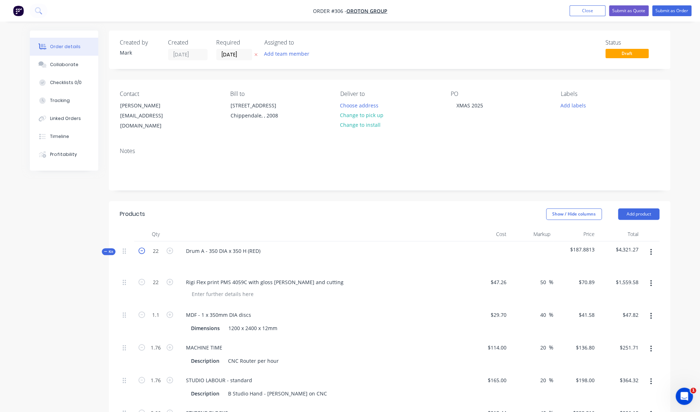
type input "$1,194.60"
click at [378, 273] on div "Rigi Flex print PMS 4059C with gloss [PERSON_NAME] and cutting" at bounding box center [321, 289] width 288 height 33
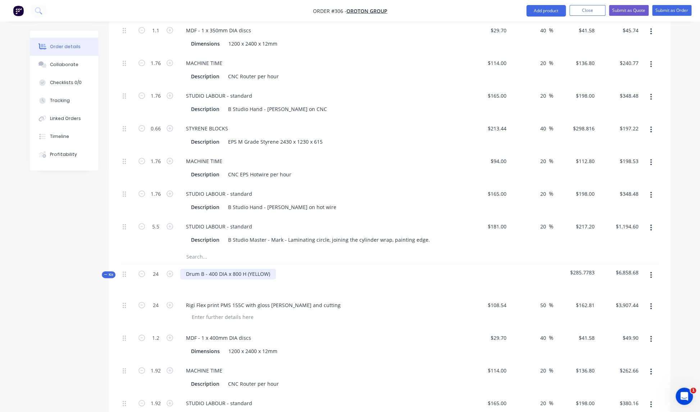
scroll to position [296, 0]
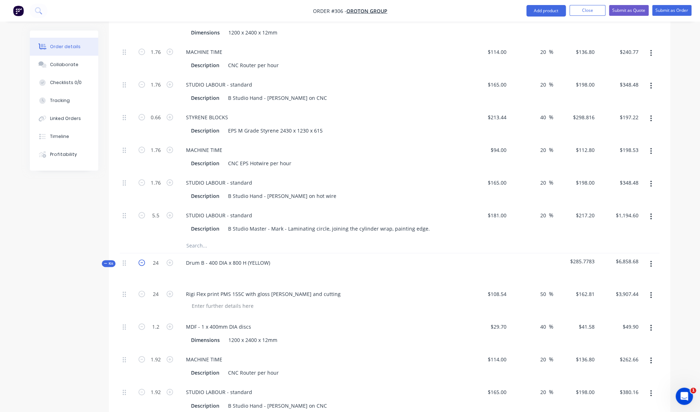
click at [143, 260] on icon "button" at bounding box center [141, 263] width 6 height 6
type input "23"
type input "1.15"
type input "1.84"
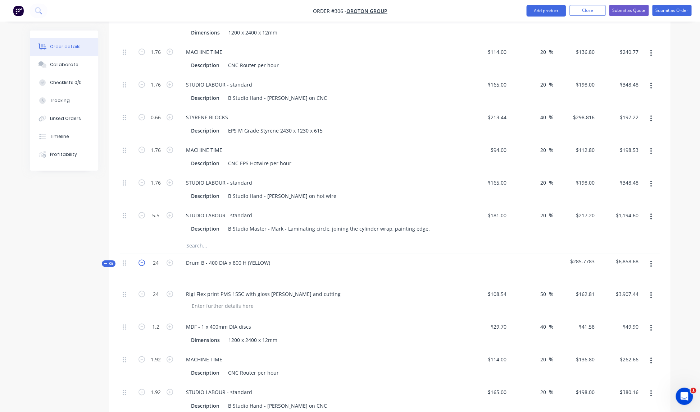
type input "1.84"
type input "1.15"
type input "1.84"
type input "5.75"
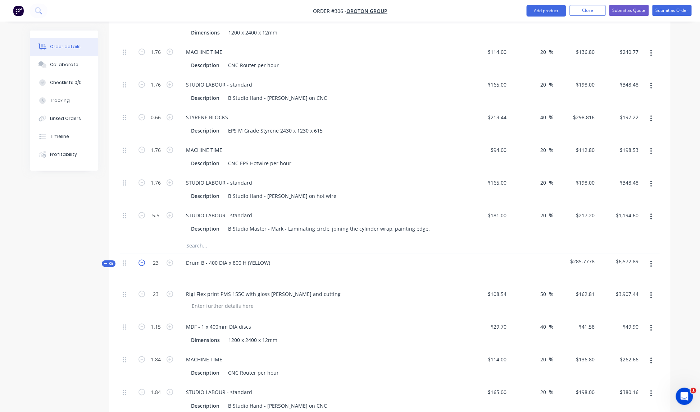
type input "$3,744.63"
type input "$47.82"
type input "$251.71"
type input "$364.32"
type input "$343.64"
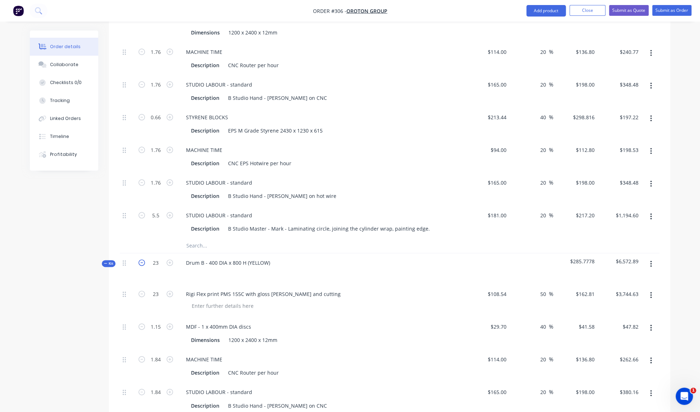
type input "$207.55"
type input "$364.32"
type input "$1,248.90"
click at [143, 260] on icon "button" at bounding box center [141, 263] width 6 height 6
type input "22"
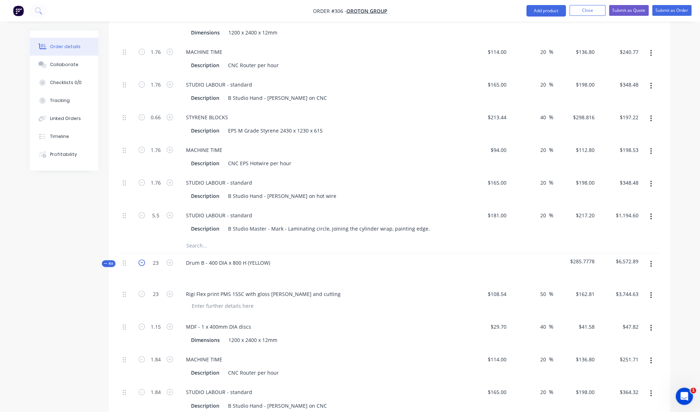
type input "22"
type input "1.1"
type input "1.76"
type input "1.1"
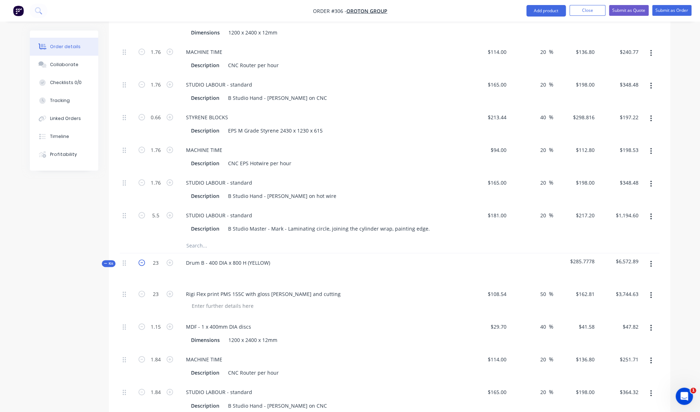
type input "1.76"
type input "5.5"
type input "$3,581.82"
type input "$45.74"
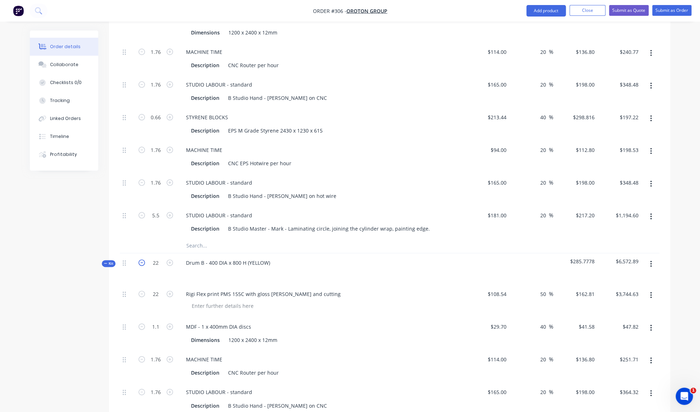
type input "$240.77"
type input "$348.48"
type input "$328.70"
type input "$198.53"
type input "$348.48"
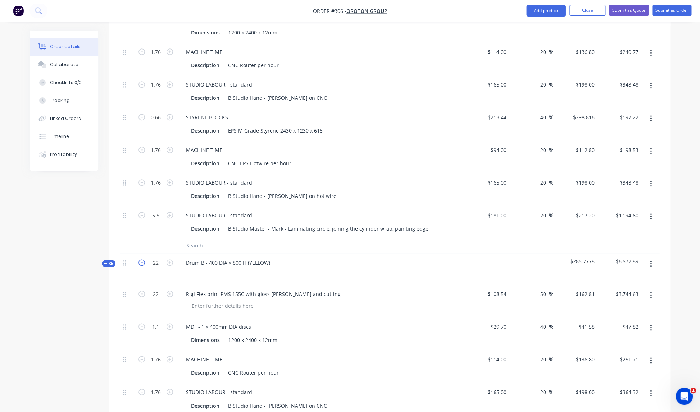
type input "$1,194.60"
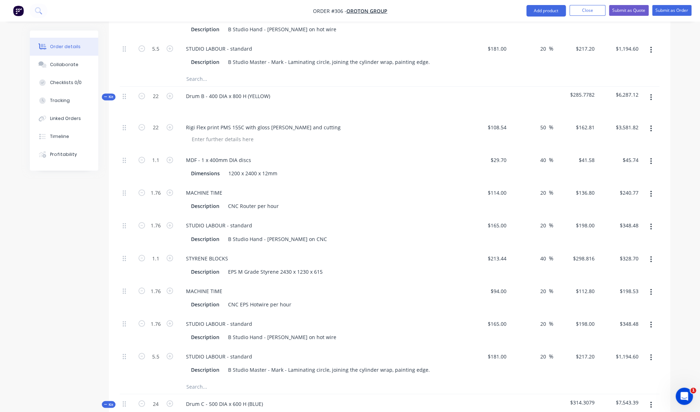
click at [355, 237] on div "STUDIO LABOUR - standard Description B Studio Hand - [PERSON_NAME] on CNC" at bounding box center [321, 232] width 288 height 33
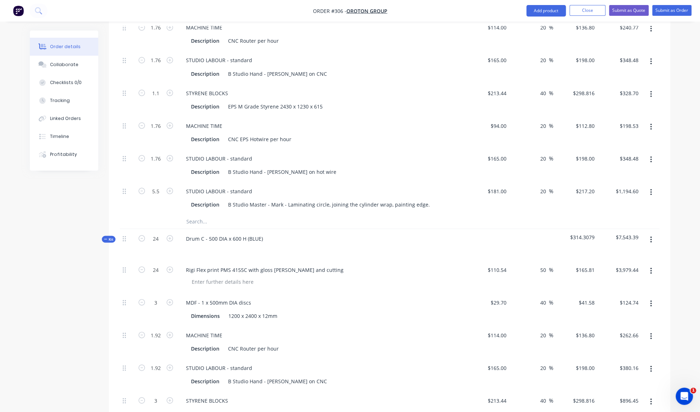
scroll to position [640, 0]
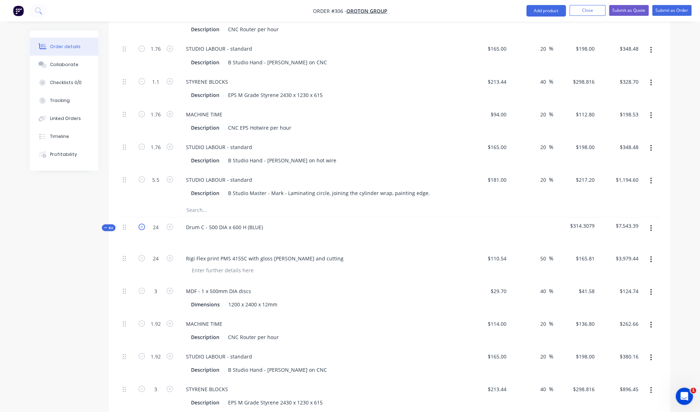
click at [141, 224] on icon "button" at bounding box center [141, 227] width 6 height 6
type input "23"
type input "2.875"
type input "1.84"
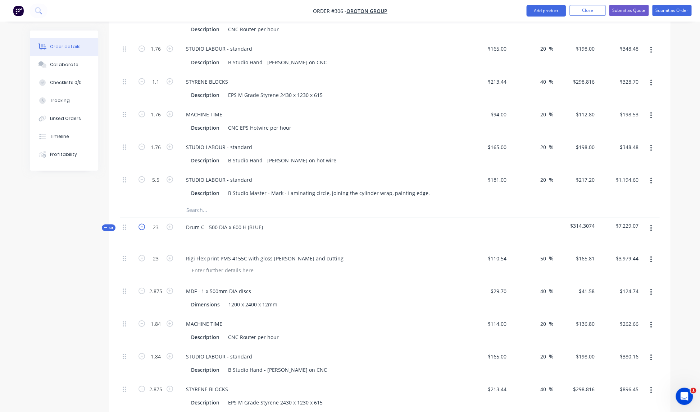
type input "1.84"
type input "2.875"
type input "1.84"
type input "5.75"
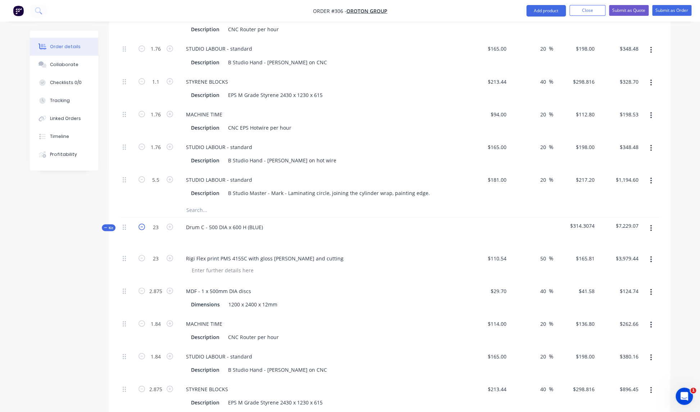
type input "$3,813.63"
type input "$119.54"
type input "$251.71"
type input "$364.32"
type input "$859.10"
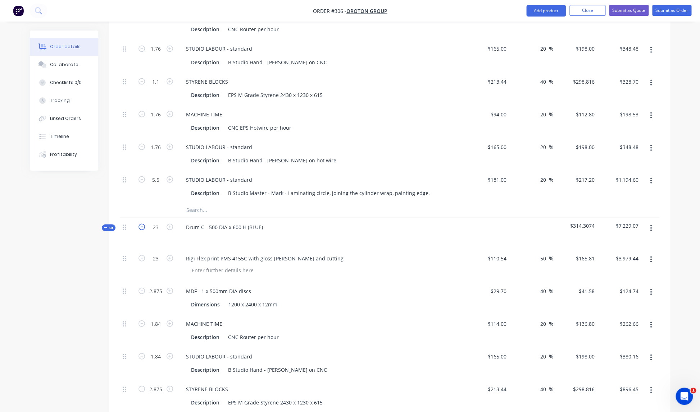
type input "$207.55"
type input "$364.32"
type input "$1,248.90"
click at [141, 224] on icon "button" at bounding box center [141, 227] width 6 height 6
type input "22"
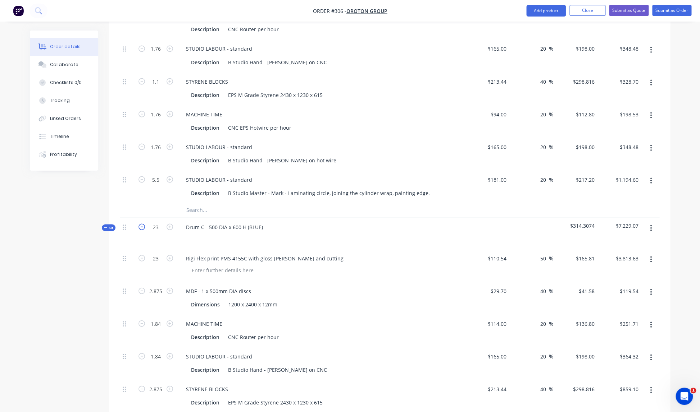
type input "22"
type input "2.75"
type input "1.76"
type input "2.75"
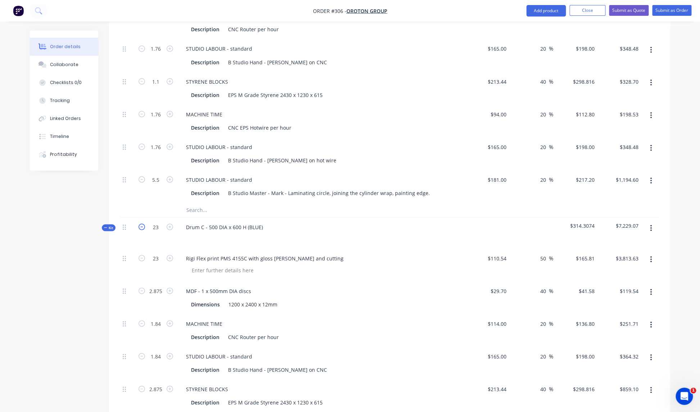
type input "1.76"
type input "5.5"
type input "$3,647.82"
type input "$114.35"
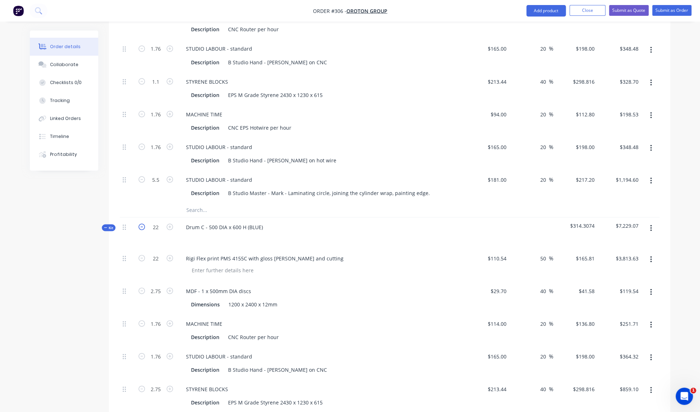
type input "$240.77"
type input "$348.48"
type input "$821.74"
type input "$198.53"
type input "$348.48"
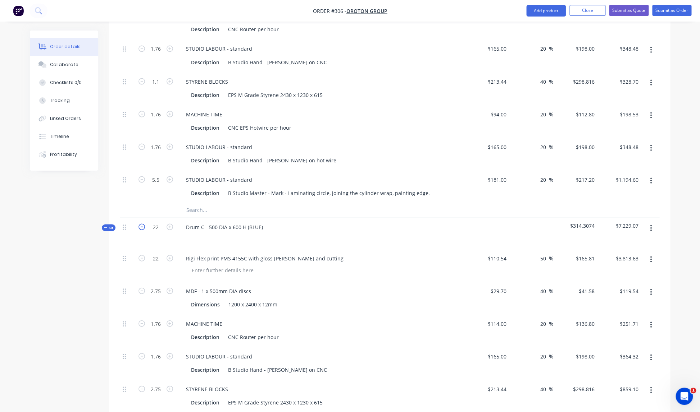
type input "$1,194.60"
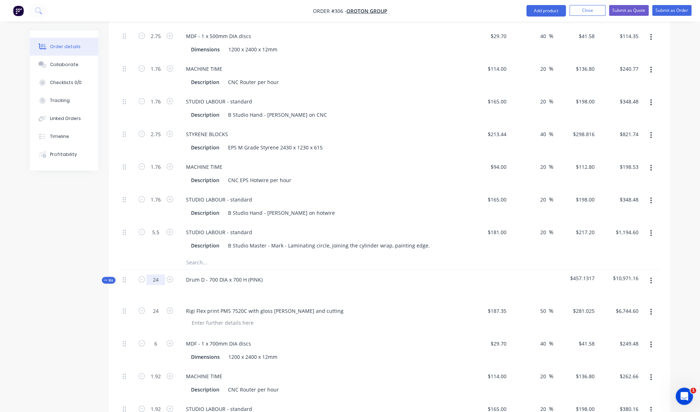
scroll to position [899, 0]
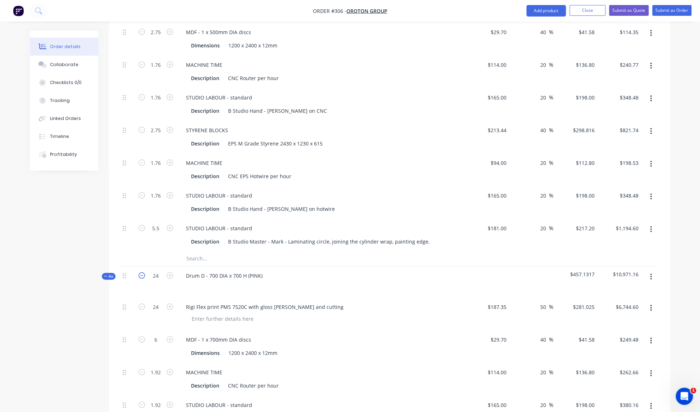
click at [142, 273] on icon "button" at bounding box center [141, 276] width 6 height 6
type input "23"
type input "5.75"
type input "1.84"
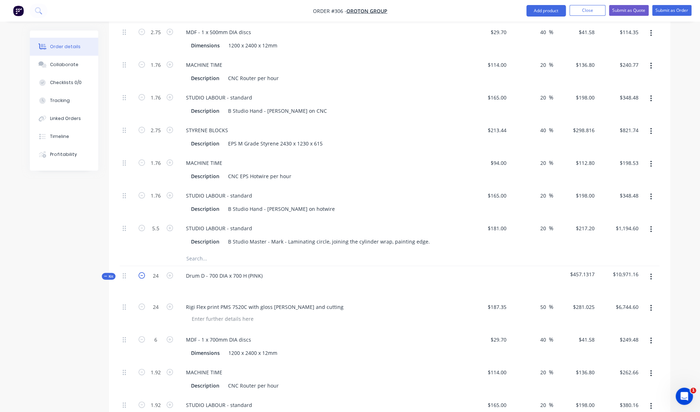
type input "1.84"
type input "4.6"
type input "1.84"
type input "5.75"
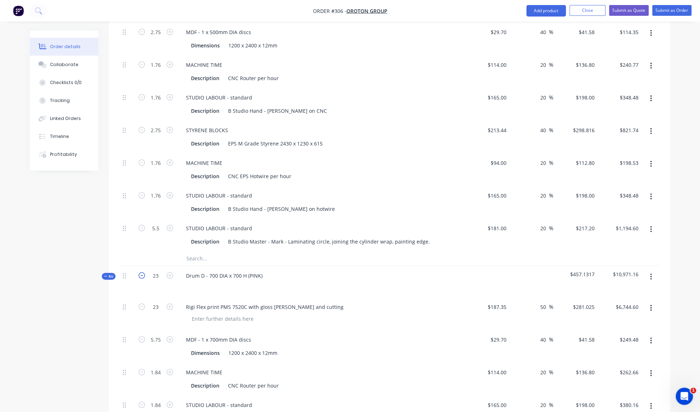
type input "$6,463.58"
type input "$239.09"
type input "$251.71"
type input "$364.32"
type input "$1,374.55"
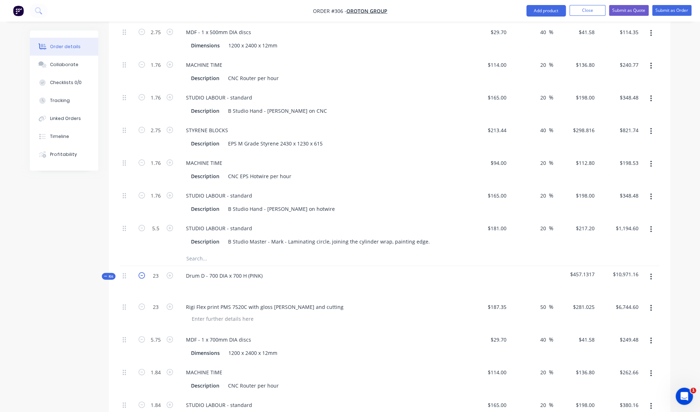
type input "$207.55"
type input "$364.32"
type input "$1,248.90"
click at [142, 273] on icon "button" at bounding box center [141, 276] width 6 height 6
type input "22"
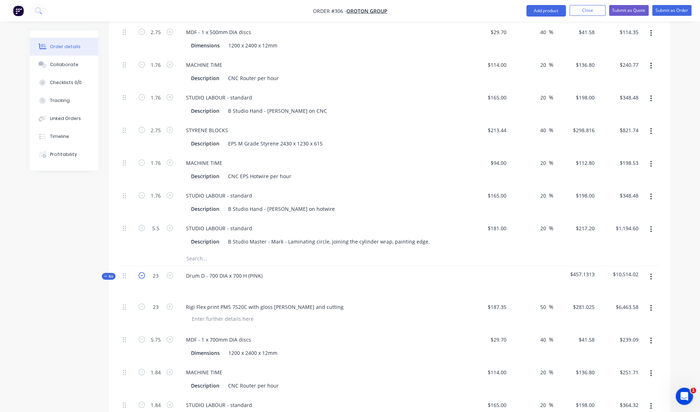
type input "22"
type input "5.5"
type input "1.76"
type input "4.4"
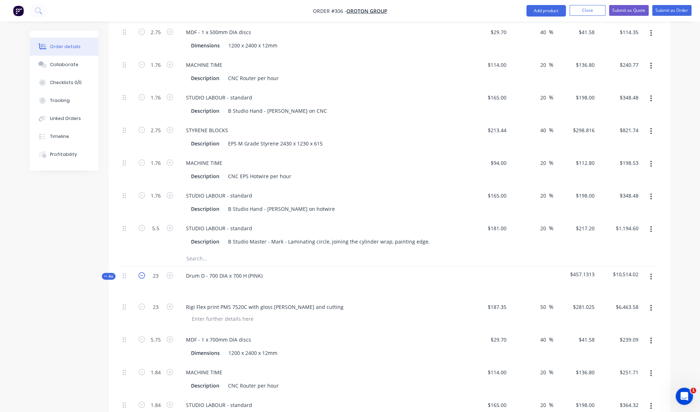
type input "1.76"
type input "5.5"
type input "$6,182.55"
type input "$228.69"
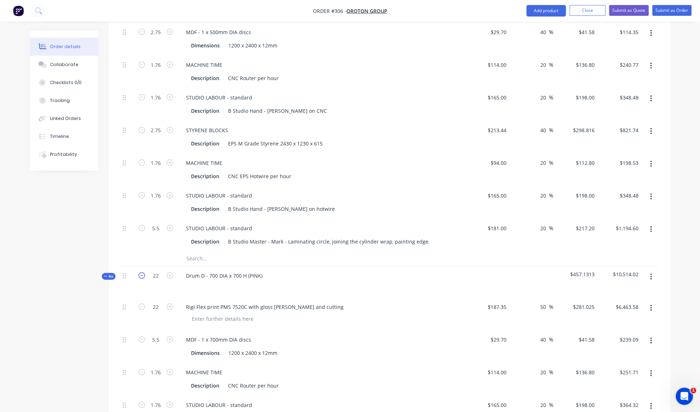
type input "$240.77"
type input "$348.48"
type input "$1,314.79"
type input "$198.53"
type input "$348.48"
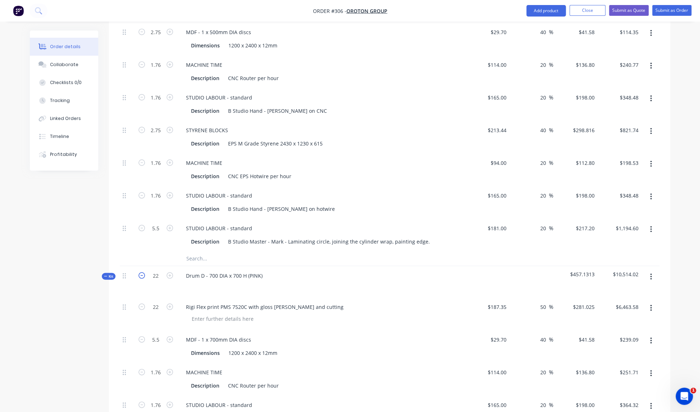
type input "$1,194.60"
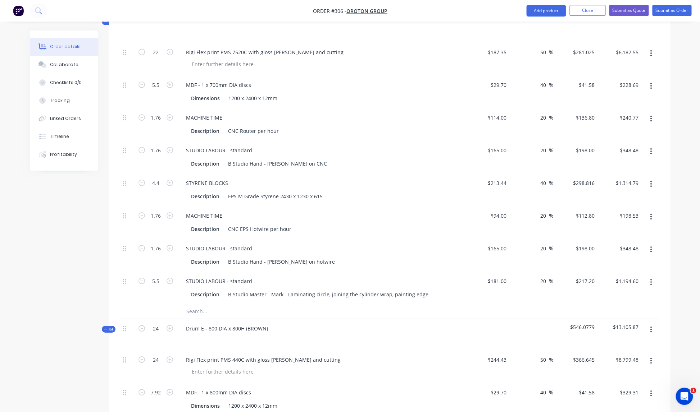
scroll to position [1155, 0]
click at [142, 324] on icon "button" at bounding box center [141, 327] width 6 height 6
type input "23"
type input "7.59"
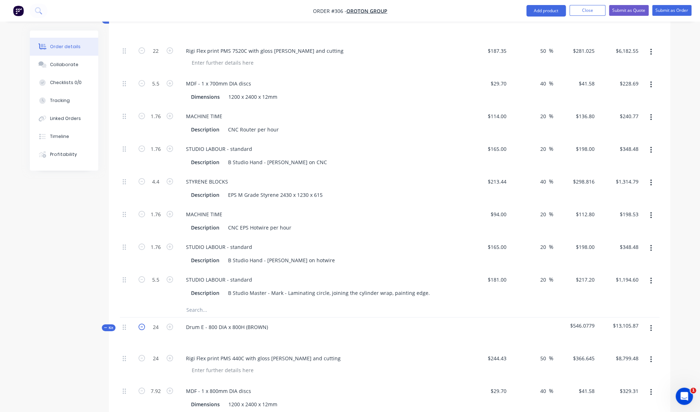
type input "1.84"
type input "4.6"
type input "1.84"
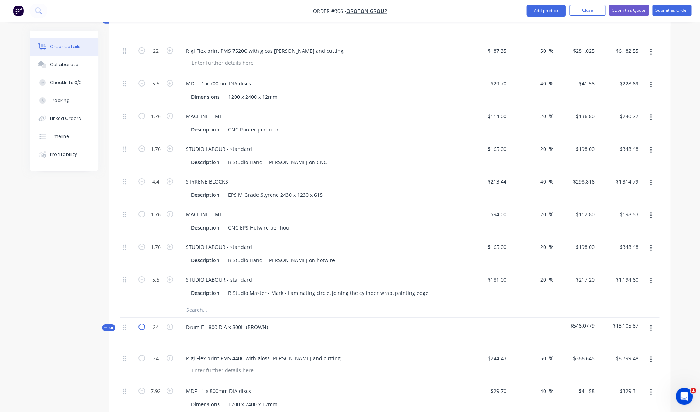
type input "5.75"
type input "$8,432.84"
type input "$315.59"
type input "$251.71"
type input "$364.32"
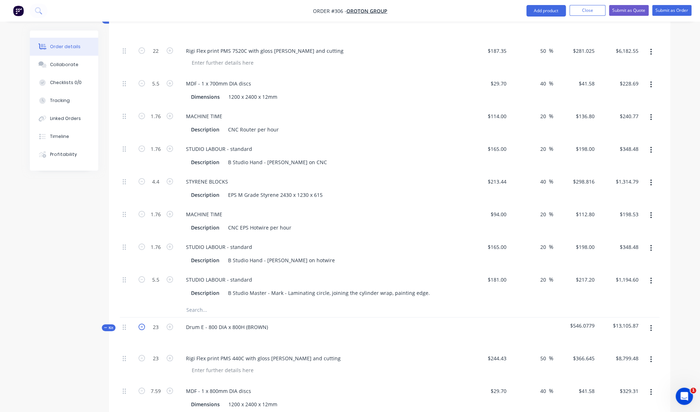
type input "$1,374.55"
type input "$207.55"
type input "$364.32"
type input "$1,248.90"
click at [142, 324] on icon "button" at bounding box center [141, 327] width 6 height 6
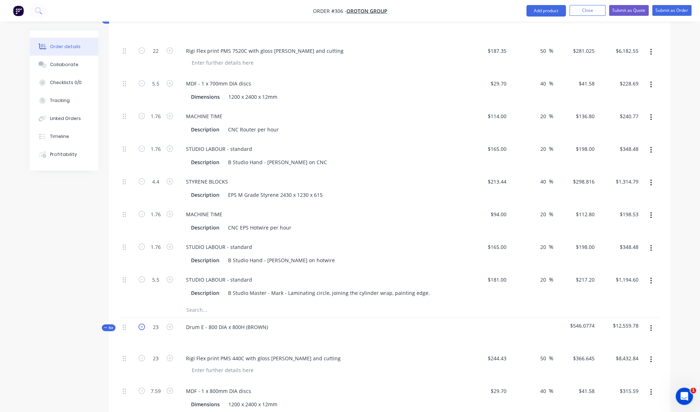
type input "22"
type input "7.26"
type input "1.76"
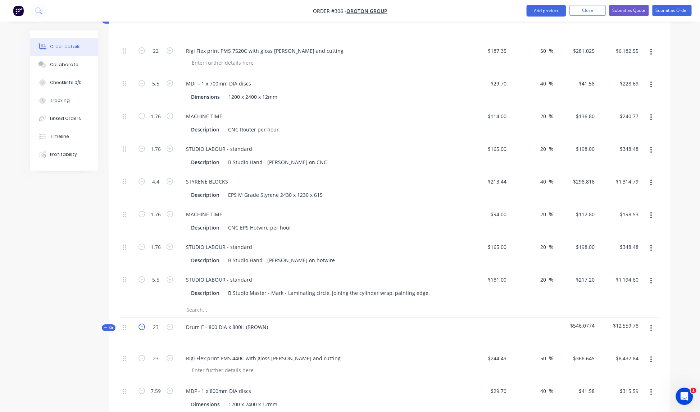
type input "4.4"
type input "1.76"
type input "5.5"
type input "$8,066.19"
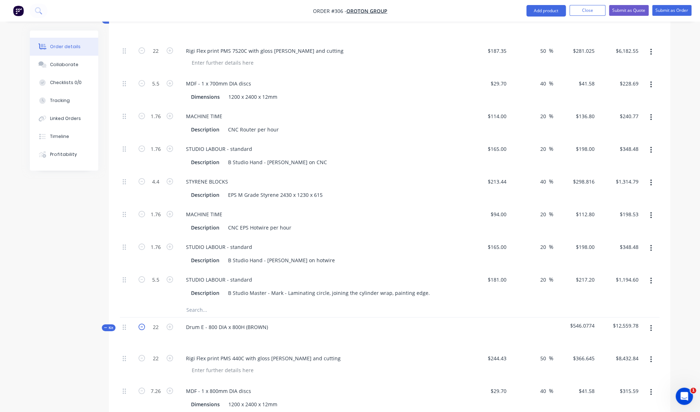
type input "$301.87"
type input "$240.77"
type input "$348.48"
type input "$1,314.79"
type input "$198.53"
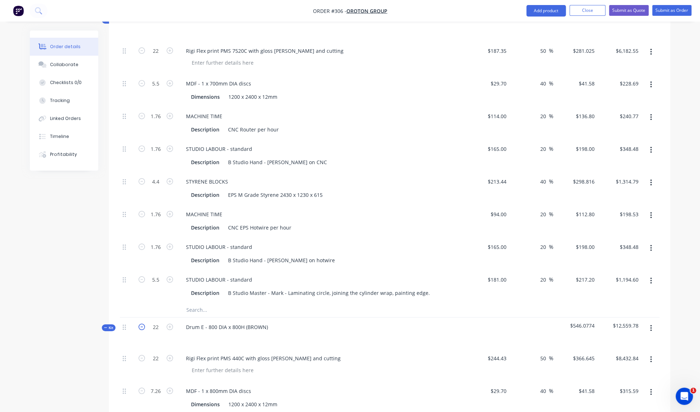
type input "$348.48"
type input "$1,194.60"
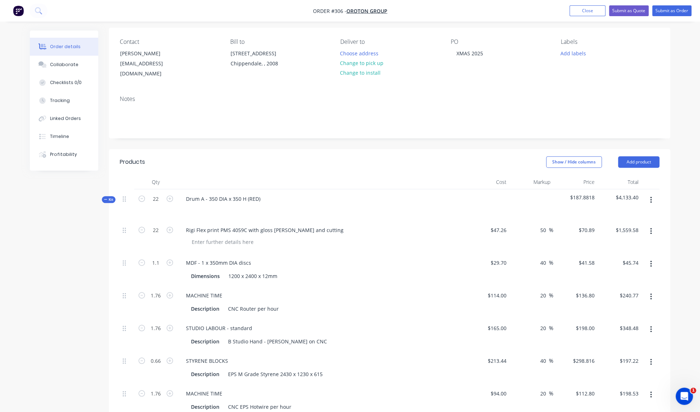
scroll to position [0, 0]
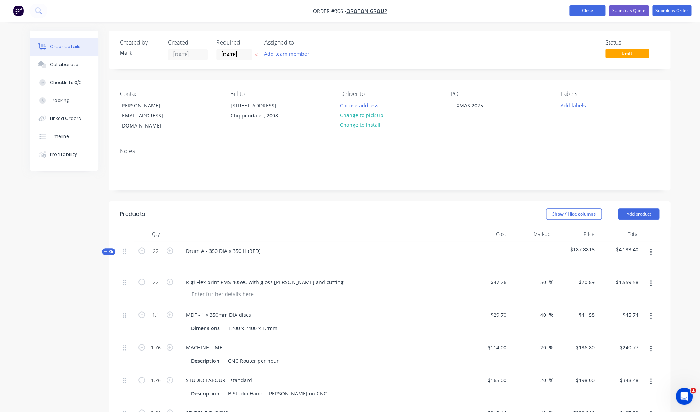
click at [589, 10] on button "Close" at bounding box center [587, 10] width 36 height 11
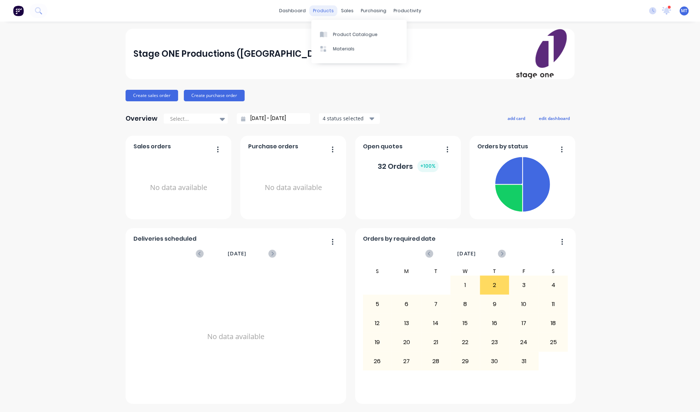
click at [327, 12] on div "products" at bounding box center [323, 10] width 28 height 11
click at [343, 36] on div "Product Catalogue" at bounding box center [355, 34] width 45 height 6
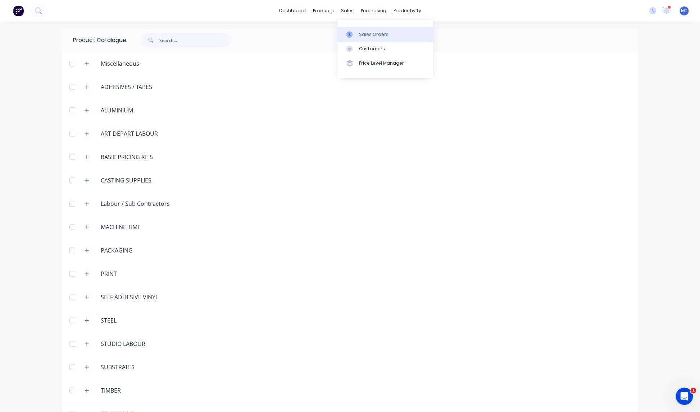
click at [366, 33] on div "Sales Orders" at bounding box center [373, 34] width 29 height 6
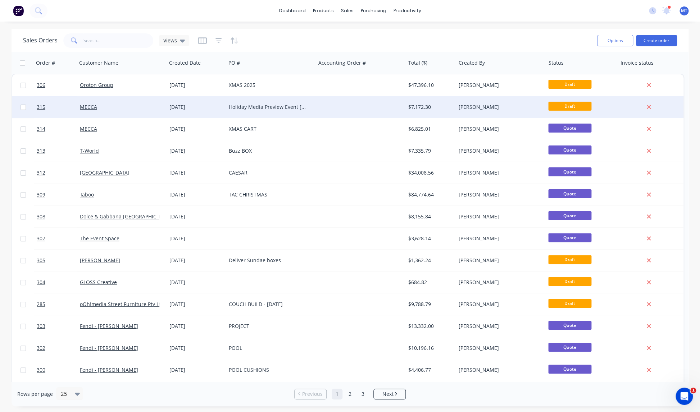
click at [275, 107] on div "Holiday Media Preview Event [GEOGRAPHIC_DATA]" at bounding box center [269, 107] width 80 height 7
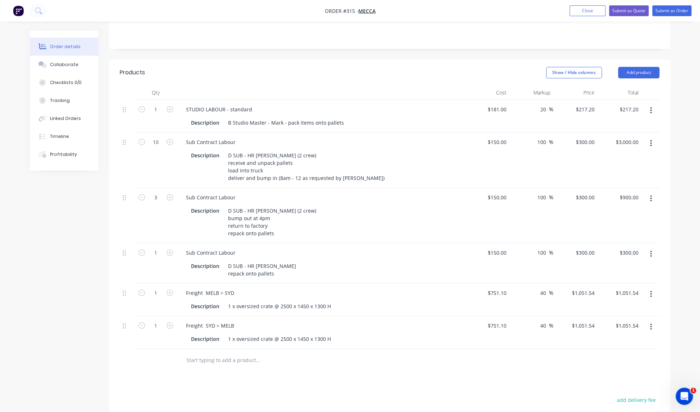
scroll to position [174, 0]
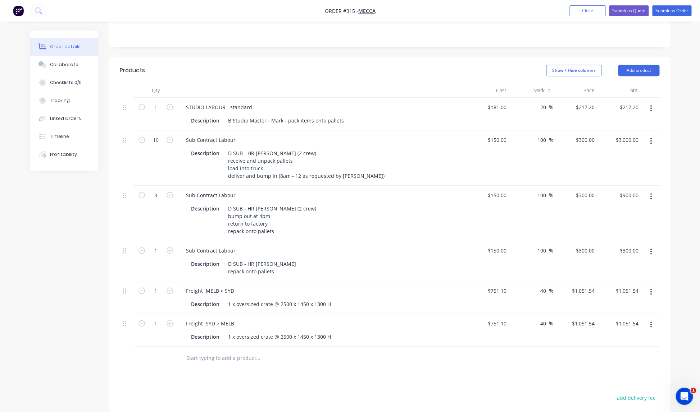
click at [650, 105] on icon "button" at bounding box center [650, 108] width 1 height 6
click at [651, 105] on icon "button" at bounding box center [651, 109] width 2 height 8
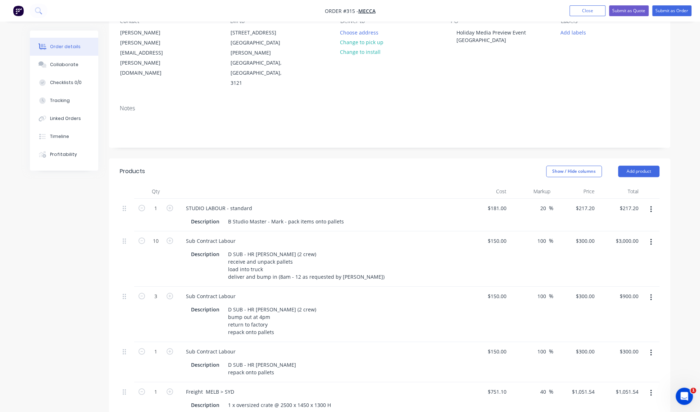
scroll to position [70, 0]
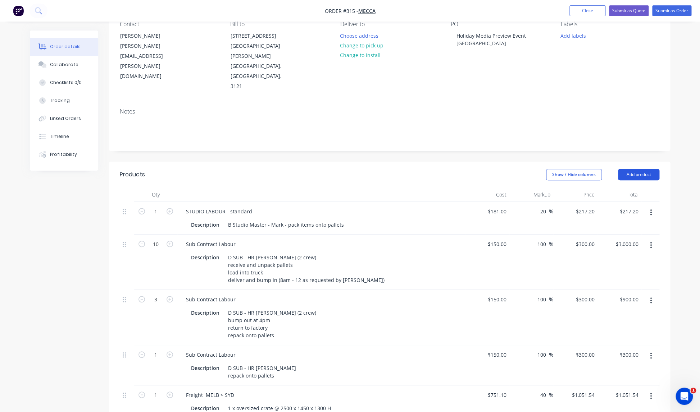
click at [639, 169] on button "Add product" at bounding box center [638, 175] width 41 height 12
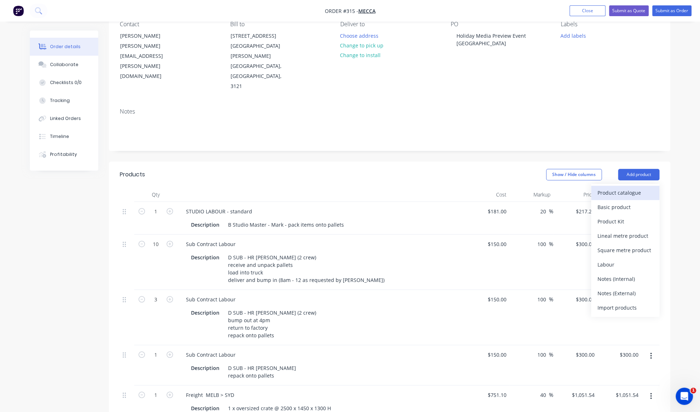
click at [621, 188] on div "Product catalogue" at bounding box center [624, 193] width 55 height 10
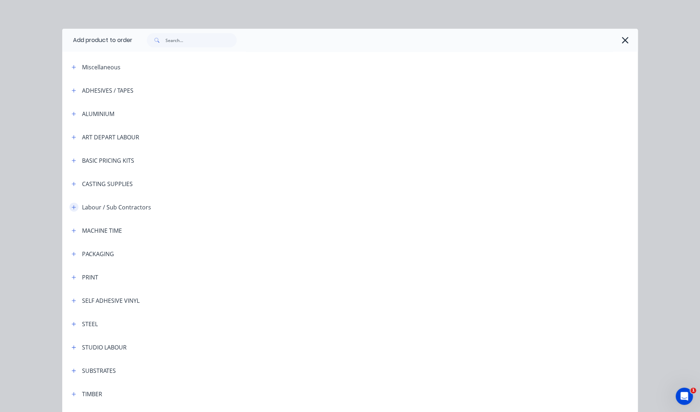
click at [73, 208] on icon "button" at bounding box center [74, 207] width 4 height 5
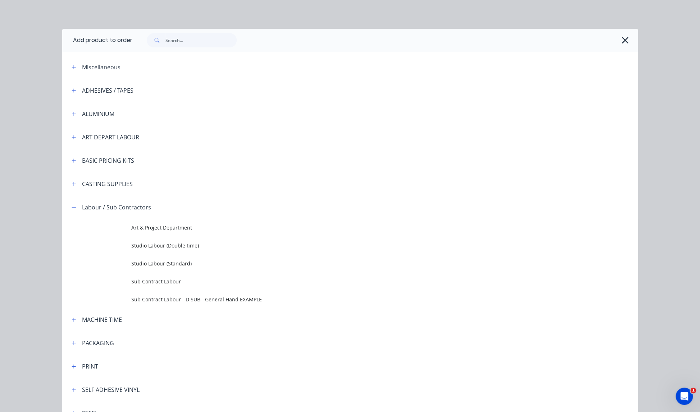
click at [159, 283] on span "Sub Contract Labour" at bounding box center [333, 282] width 405 height 8
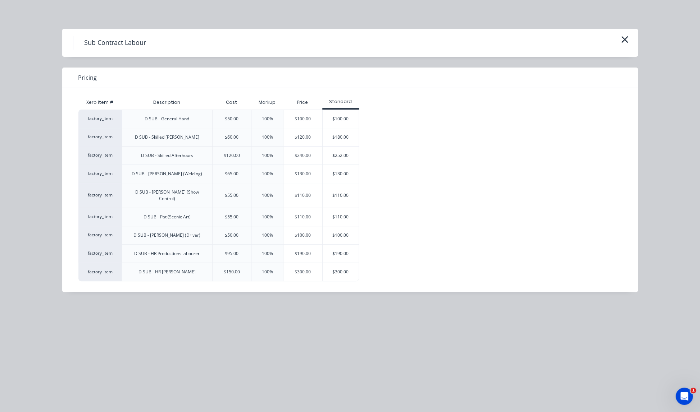
click at [305, 246] on div "$190.00" at bounding box center [302, 254] width 39 height 18
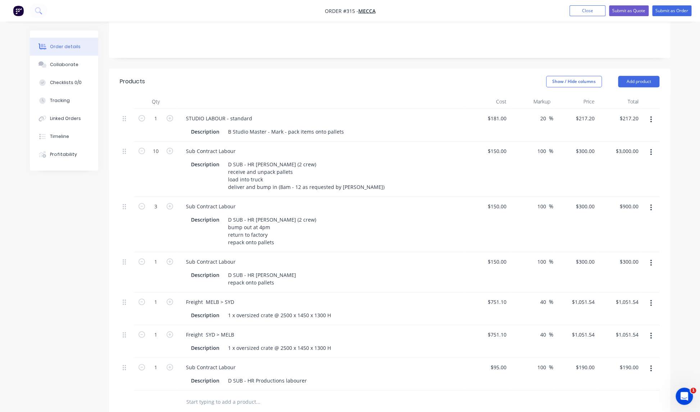
scroll to position [162, 0]
click at [171, 116] on icon "button" at bounding box center [169, 119] width 6 height 6
type input "2"
type input "$434.40"
click at [171, 116] on icon "button" at bounding box center [169, 119] width 6 height 6
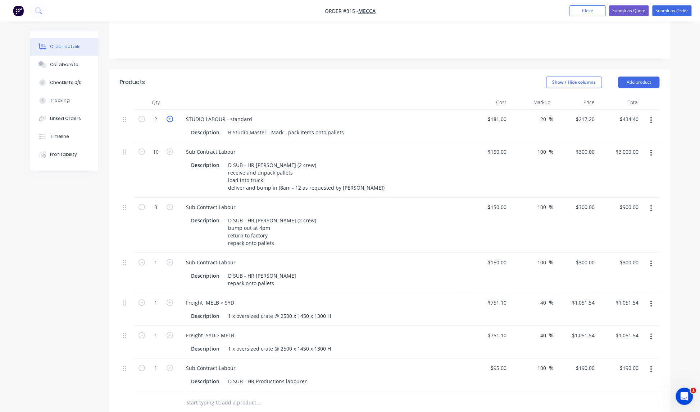
type input "3"
type input "$651.60"
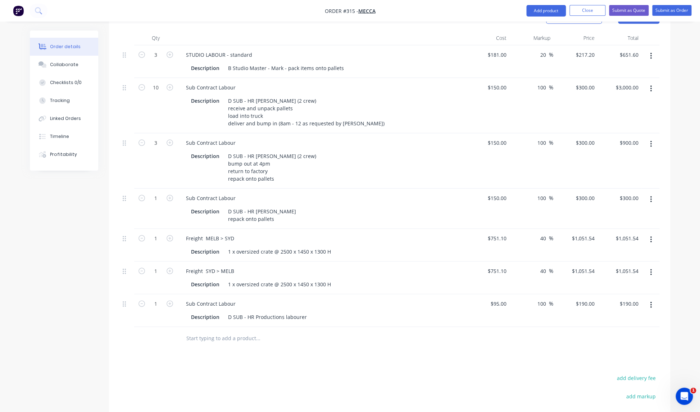
scroll to position [226, 0]
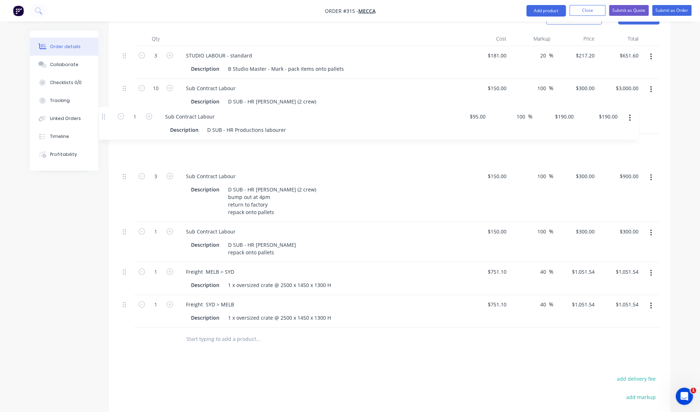
drag, startPoint x: 124, startPoint y: 274, endPoint x: 113, endPoint y: 105, distance: 169.0
click at [105, 108] on div "Order details Collaborate Checklists 0/0 Tracking Linked Orders Timeline Profit…" at bounding box center [350, 170] width 654 height 730
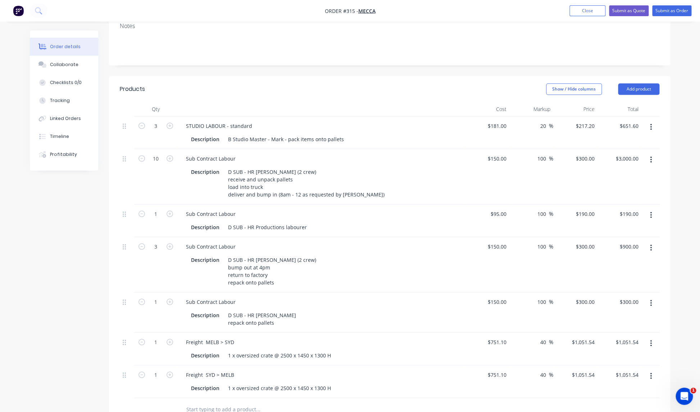
scroll to position [156, 0]
click at [583, 10] on button "Close" at bounding box center [587, 10] width 36 height 11
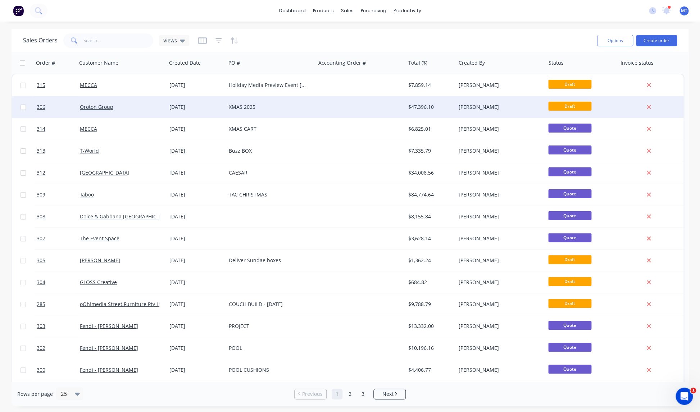
click at [243, 108] on div "XMAS 2025" at bounding box center [269, 107] width 80 height 7
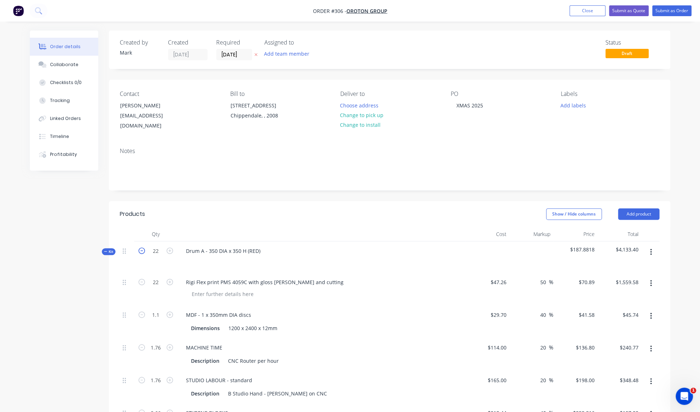
click at [142, 248] on icon "button" at bounding box center [141, 251] width 6 height 6
type input "21"
type input "1.05"
type input "1.68"
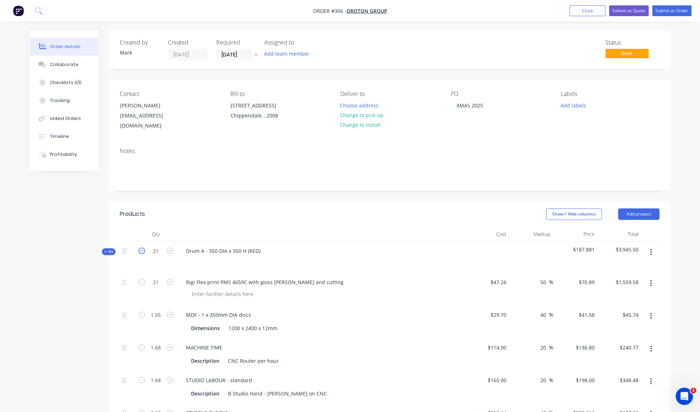
type input "1.68"
type input "0.63"
type input "1.68"
type input "5.25"
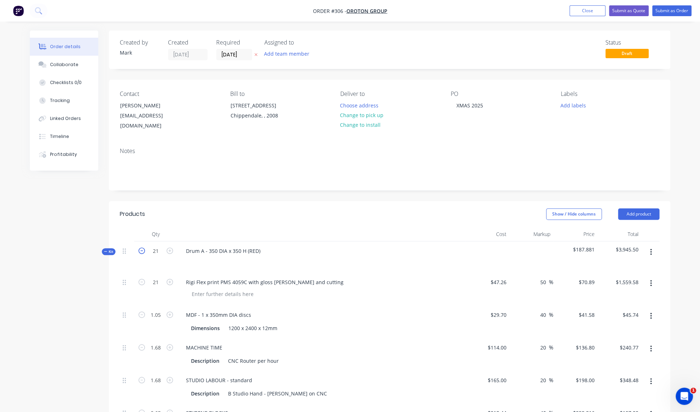
type input "$1,488.69"
type input "$43.66"
type input "$229.82"
type input "$332.64"
type input "$188.25"
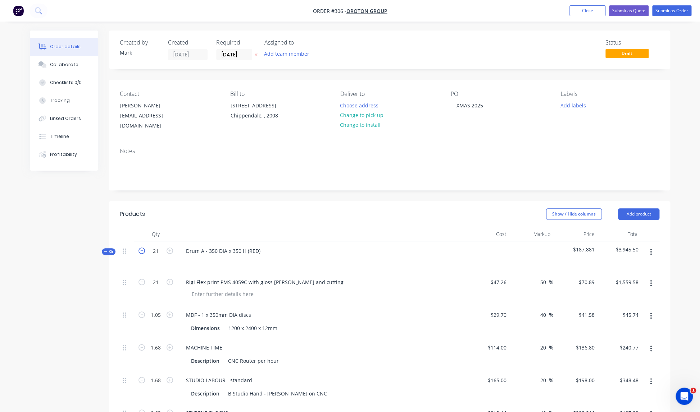
type input "$189.50"
type input "$332.64"
type input "$1,140.30"
click at [142, 248] on icon "button" at bounding box center [141, 251] width 6 height 6
type input "20"
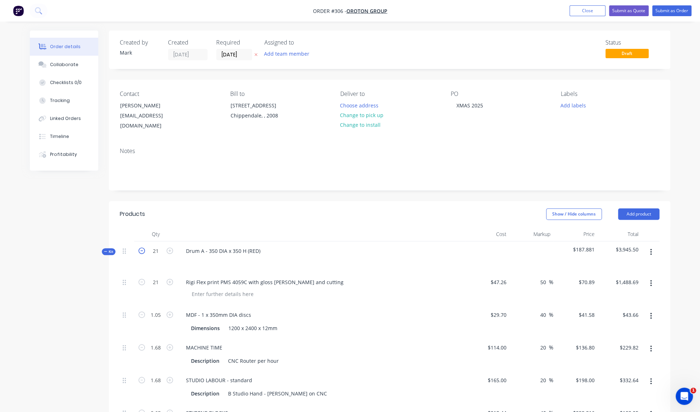
type input "20"
type input "1"
type input "1.6"
type input "0.6"
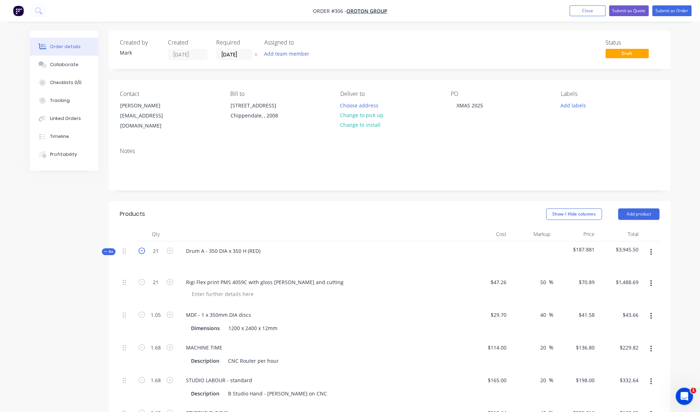
type input "1.6"
type input "5"
type input "$1,417.80"
type input "$41.58"
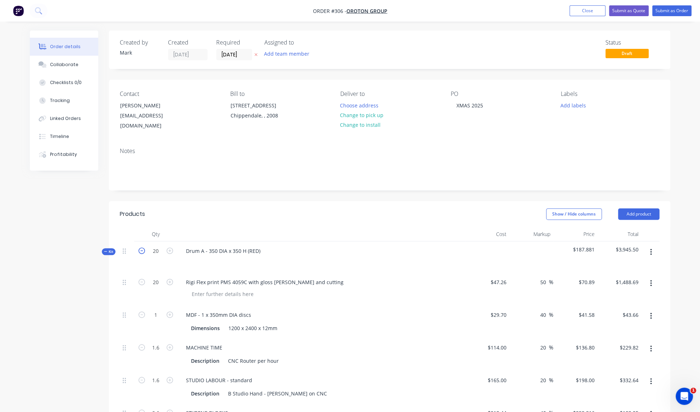
type input "$218.88"
type input "$316.80"
type input "$179.29"
type input "$180.48"
type input "$316.80"
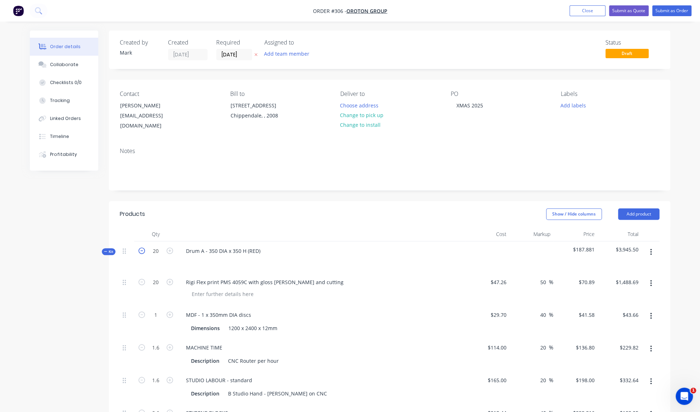
type input "$1,086.00"
click at [142, 248] on icon "button" at bounding box center [141, 251] width 6 height 6
type input "19"
type input "0.95"
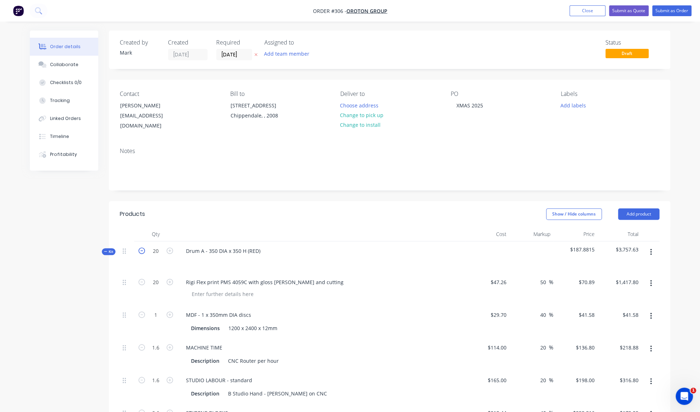
type input "1.52"
type input "0.57"
type input "1.52"
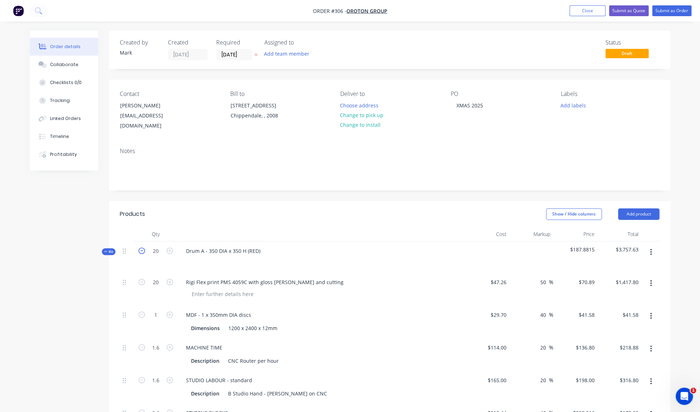
type input "4.75"
type input "$1,346.91"
type input "$39.50"
type input "$207.94"
type input "$300.96"
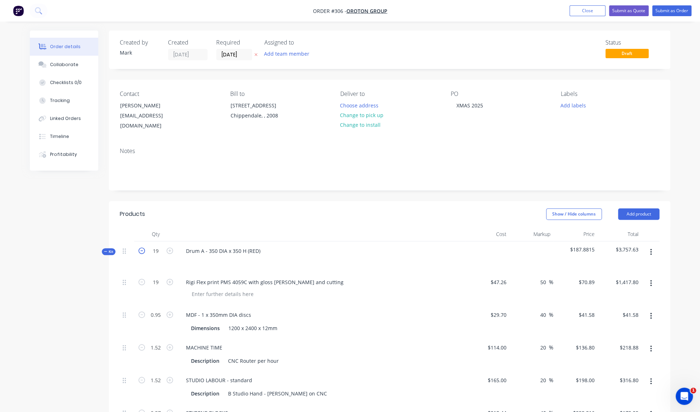
type input "$170.33"
type input "$171.46"
type input "$300.96"
type input "$1,031.70"
click at [142, 248] on icon "button" at bounding box center [141, 251] width 6 height 6
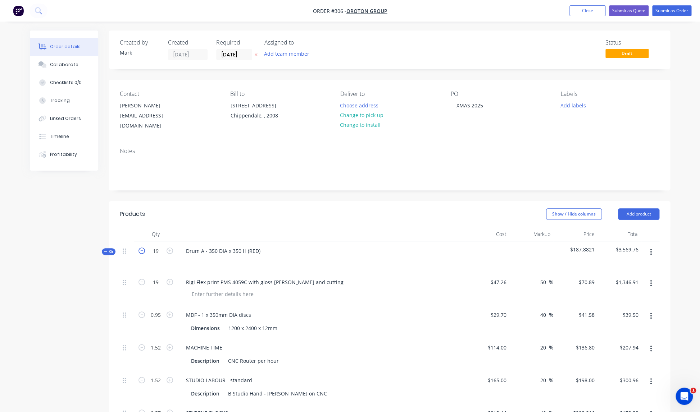
type input "18"
type input "0.9"
type input "1.44"
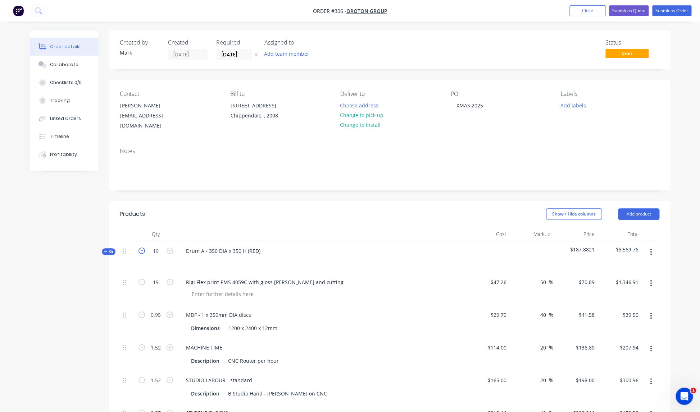
type input "0.54"
type input "1.44"
type input "4.5"
type input "$1,276.02"
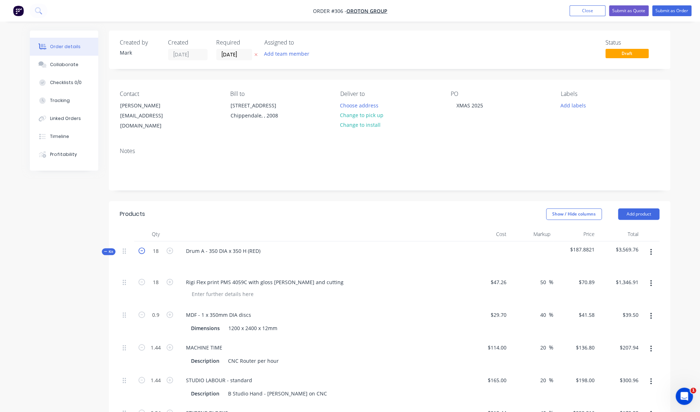
type input "$37.42"
type input "$196.99"
type input "$285.12"
type input "$161.36"
type input "$162.43"
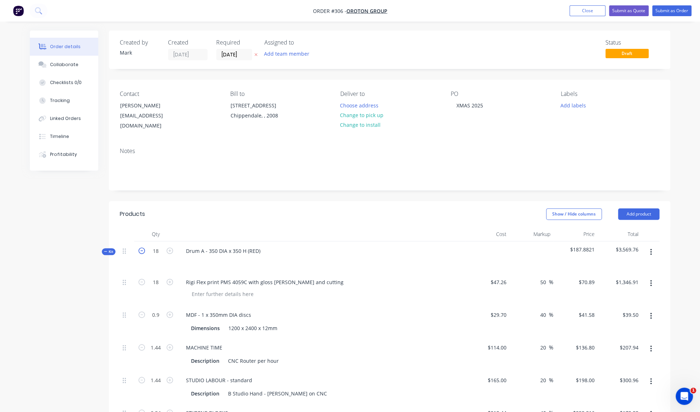
type input "$285.12"
type input "$977.40"
drag, startPoint x: 149, startPoint y: 243, endPoint x: 163, endPoint y: 244, distance: 13.7
click at [163, 246] on input "1" at bounding box center [155, 251] width 19 height 11
type input "1"
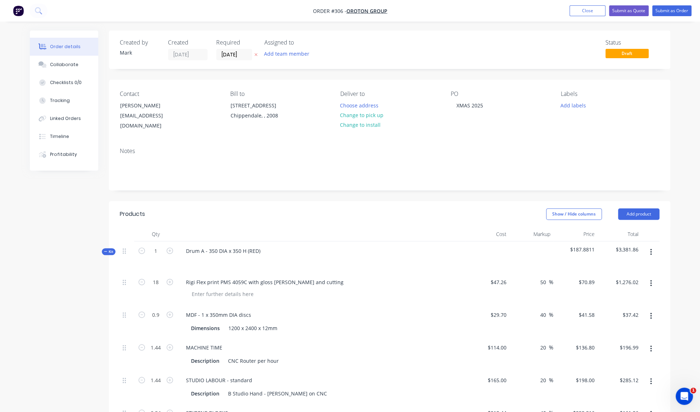
click at [478, 242] on div at bounding box center [487, 257] width 44 height 31
type input "1"
type input "0.05"
type input "0.08"
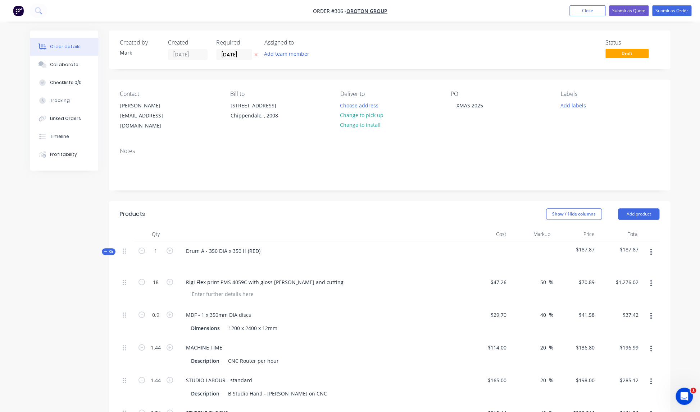
type input "0.03"
type input "0.08"
type input "0.25"
type input "$70.89"
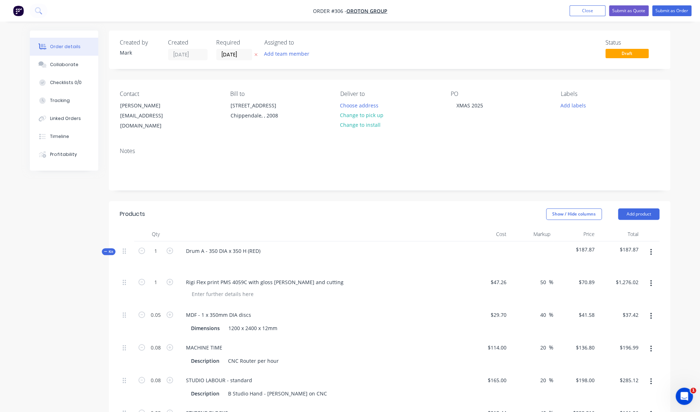
type input "$2.08"
type input "$10.94"
type input "$15.84"
type input "$8.96"
type input "$9.02"
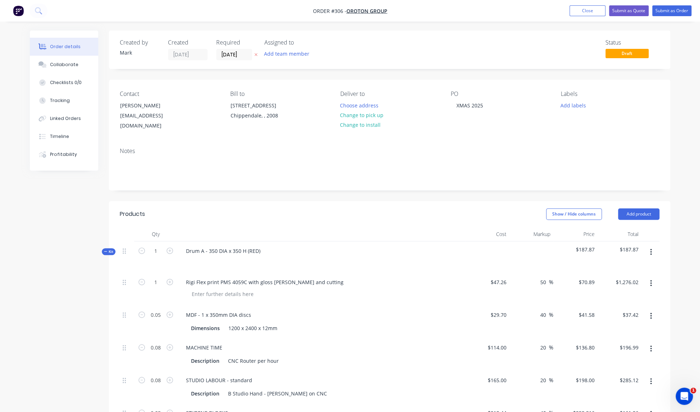
type input "$15.84"
type input "$54.30"
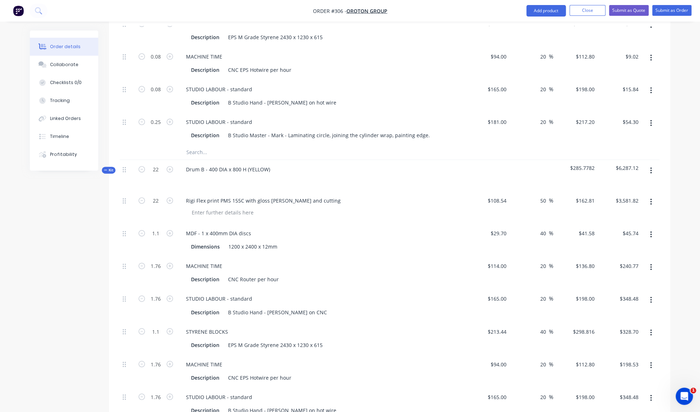
scroll to position [406, 0]
